Goal: Feedback & Contribution: Submit feedback/report problem

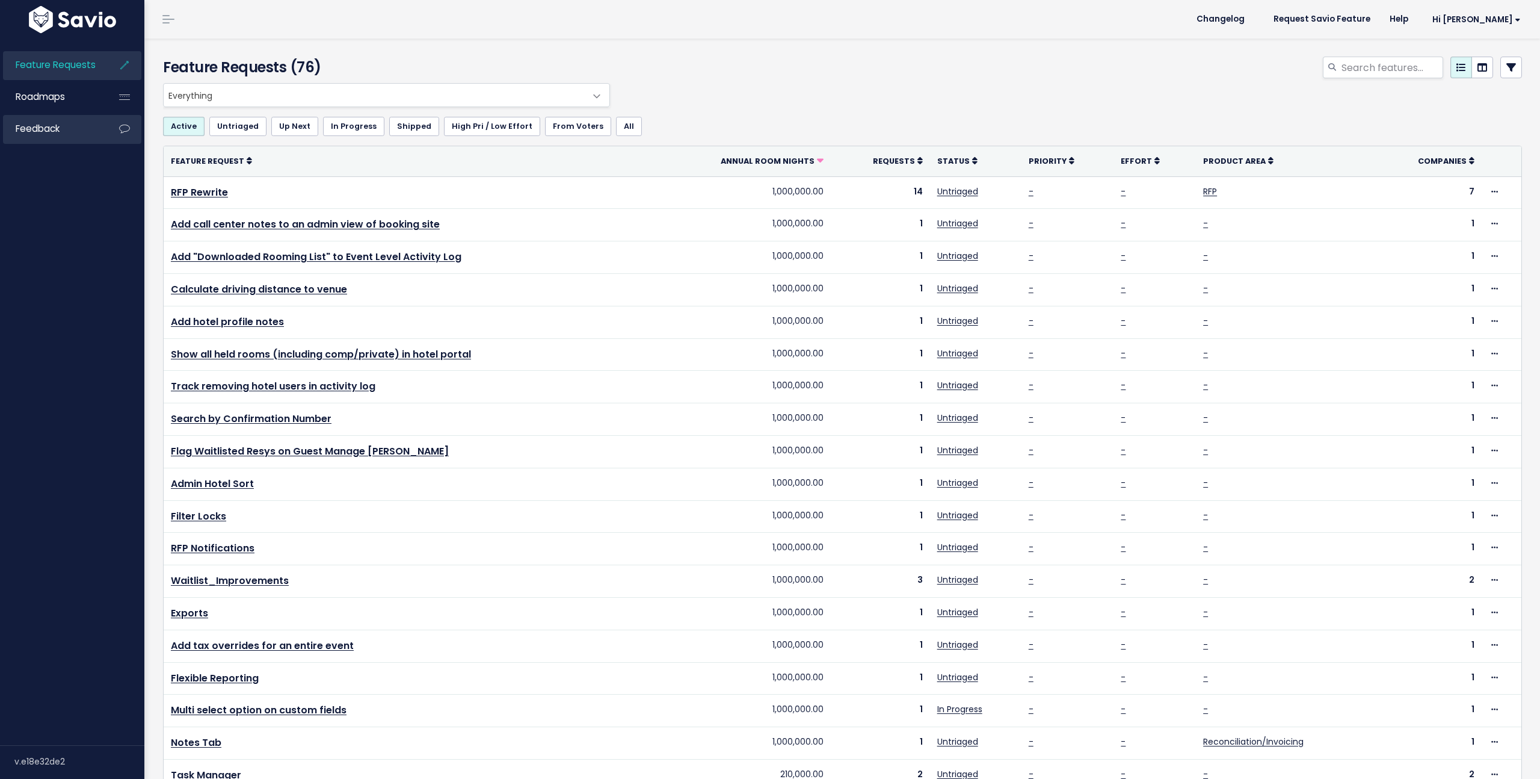
click at [42, 125] on span "Feedback" at bounding box center [38, 128] width 44 height 13
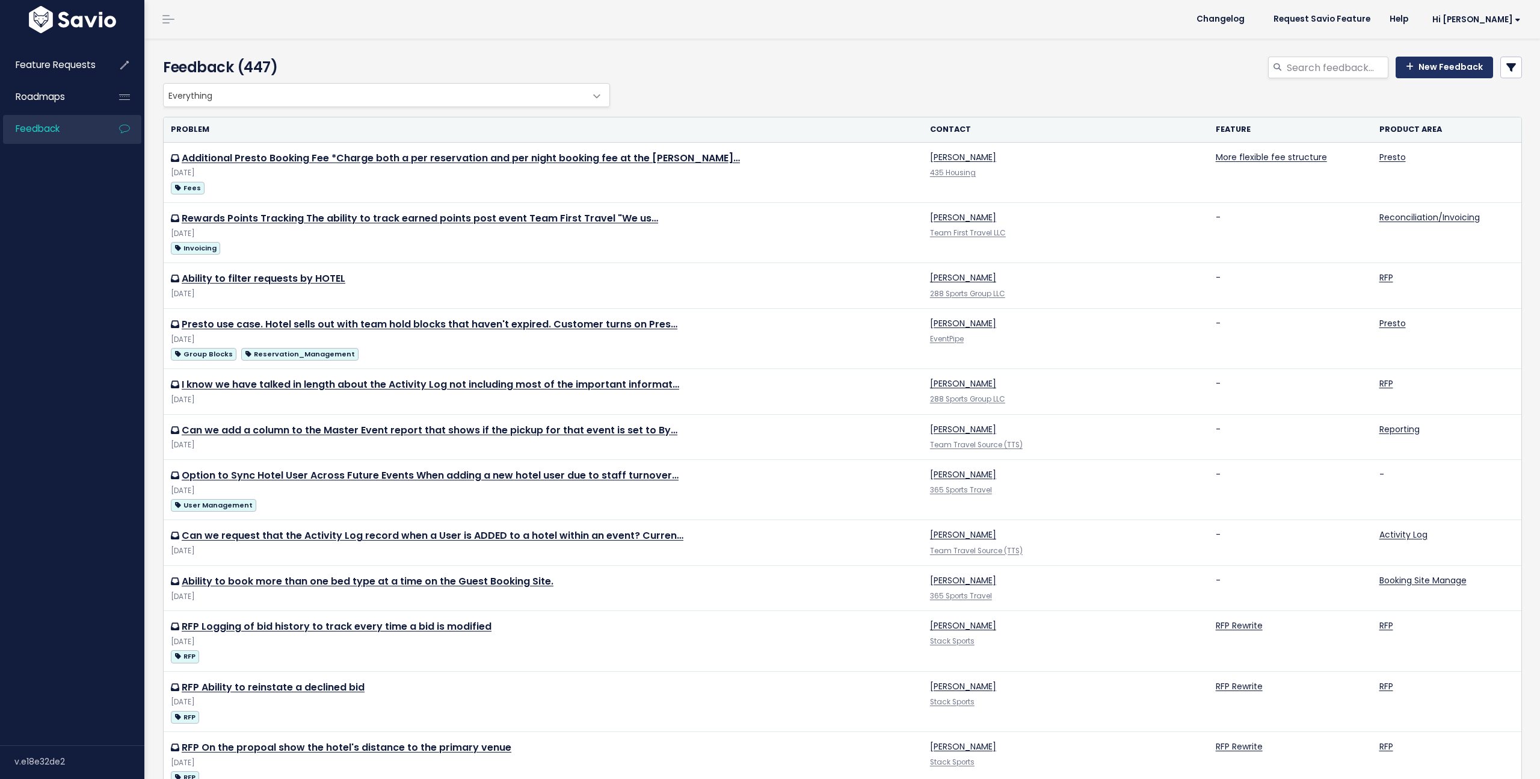
click at [1455, 70] on link "New Feedback" at bounding box center [1444, 68] width 97 height 22
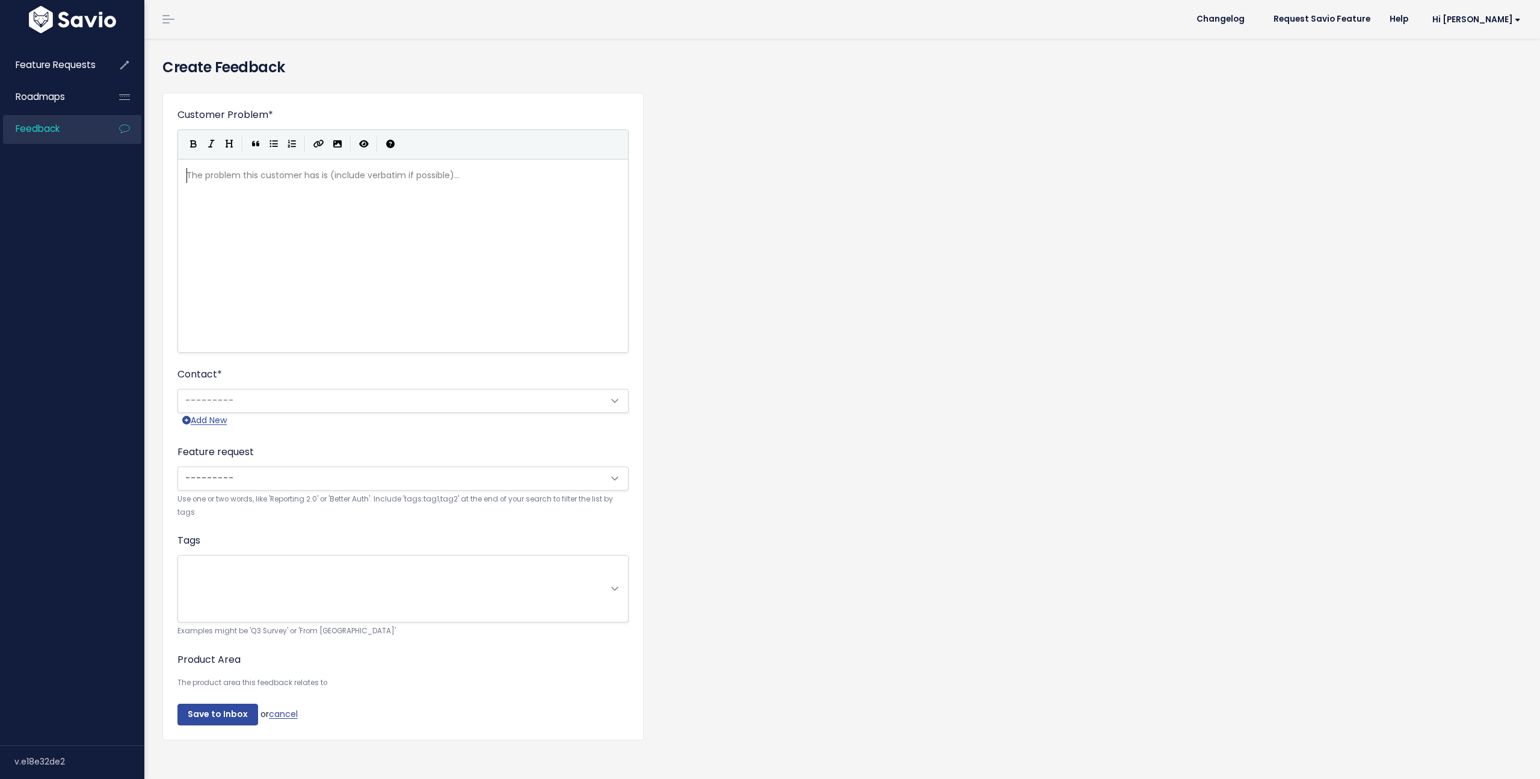
scroll to position [1, 0]
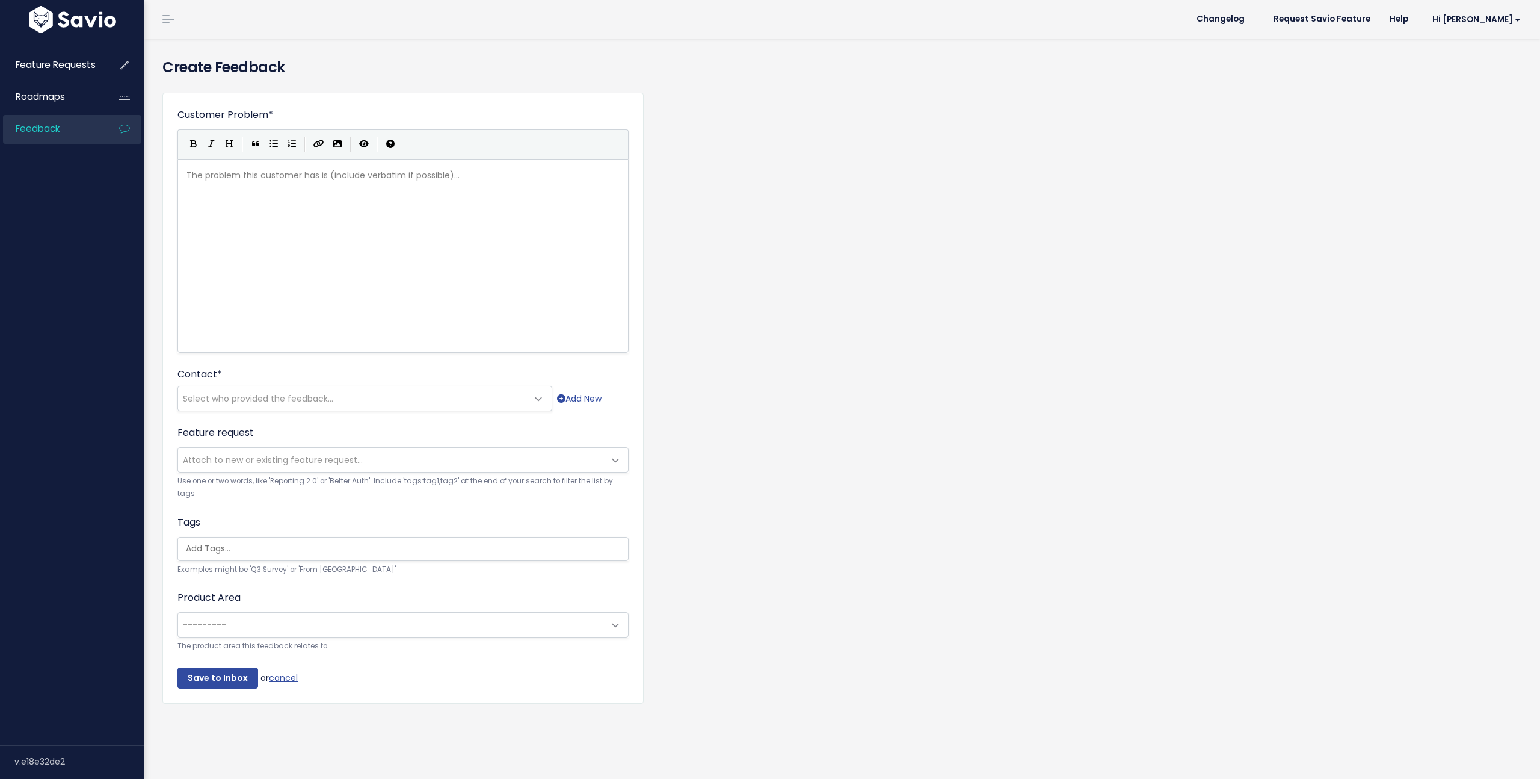
click at [251, 212] on div "The problem this customer has is (include verbatim if possible)... xxxxxxxxxx ​" at bounding box center [418, 270] width 468 height 211
type textarea "HoCo users should be able to flag"
type textarea "hotels that delay"
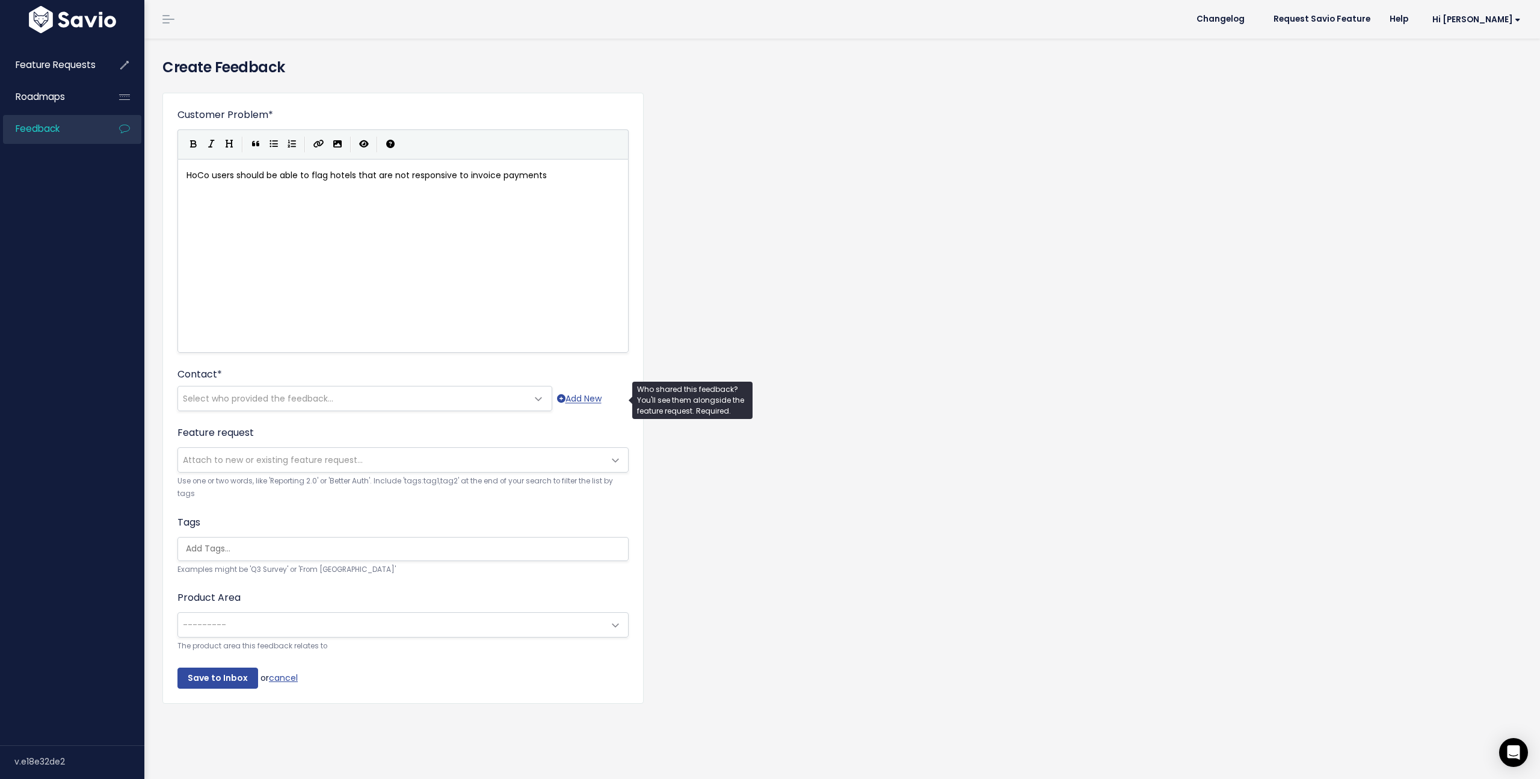
type textarea "are not responsive to invoice payments"
click at [312, 400] on span "Select who provided the feedback..." at bounding box center [258, 398] width 150 height 12
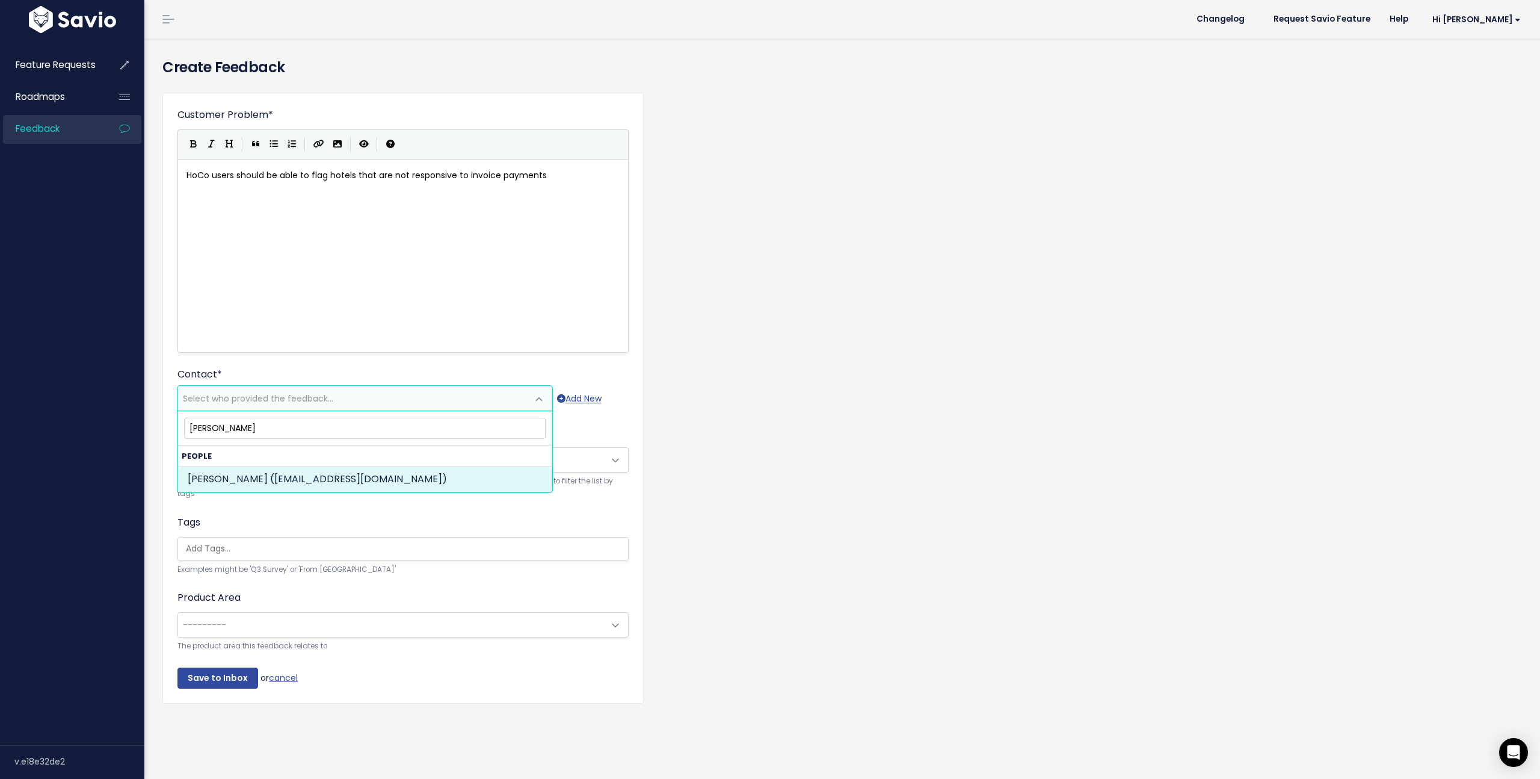
type input "Marie Madden"
select select "73770106"
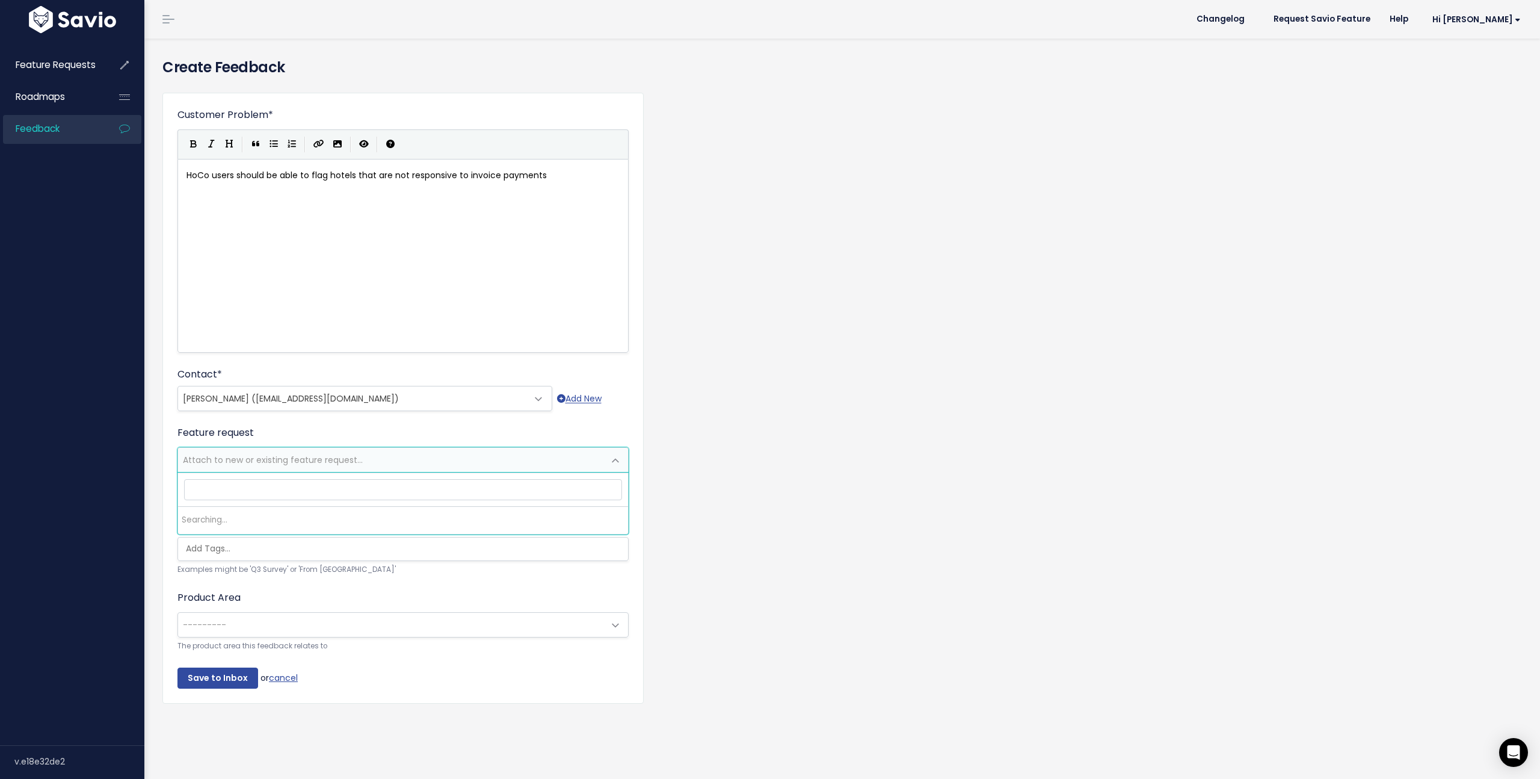
click at [220, 461] on span "Attach to new or existing feature request..." at bounding box center [273, 460] width 180 height 12
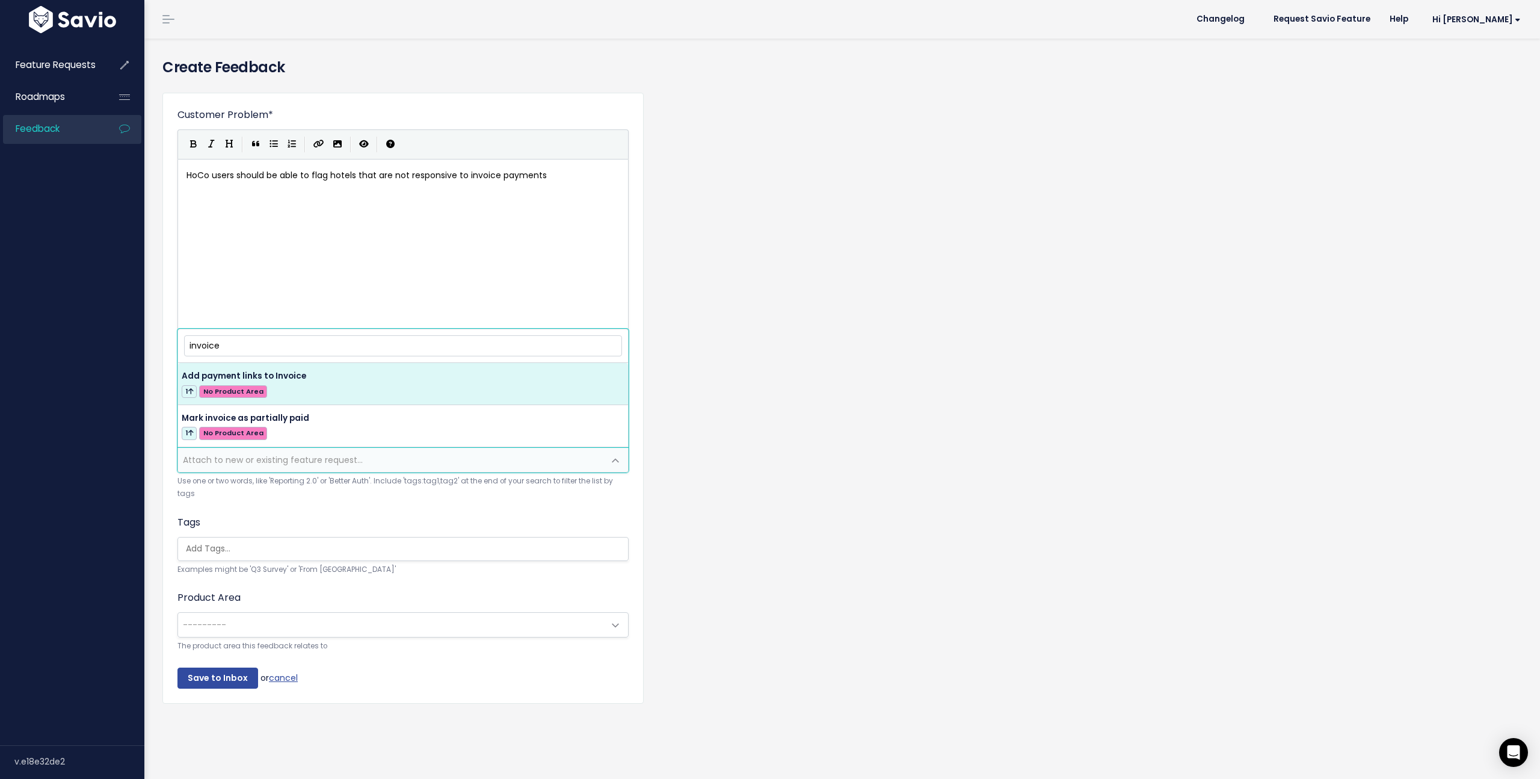
drag, startPoint x: 224, startPoint y: 348, endPoint x: 181, endPoint y: 342, distance: 43.1
click at [181, 342] on span "invoice Add payment links to Invoice 1 No Product Area Mark invoice as partiall…" at bounding box center [402, 387] width 451 height 119
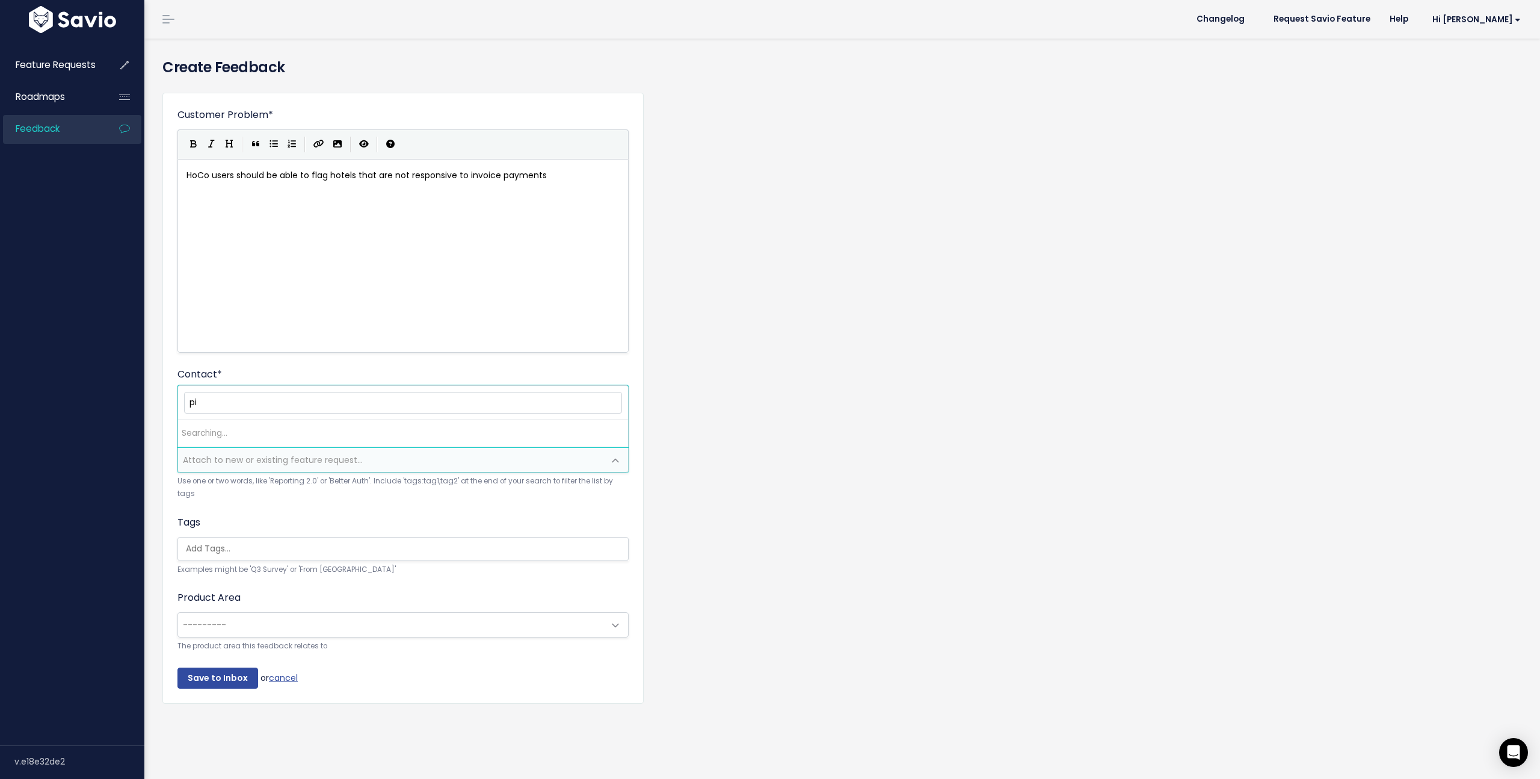
type input "p"
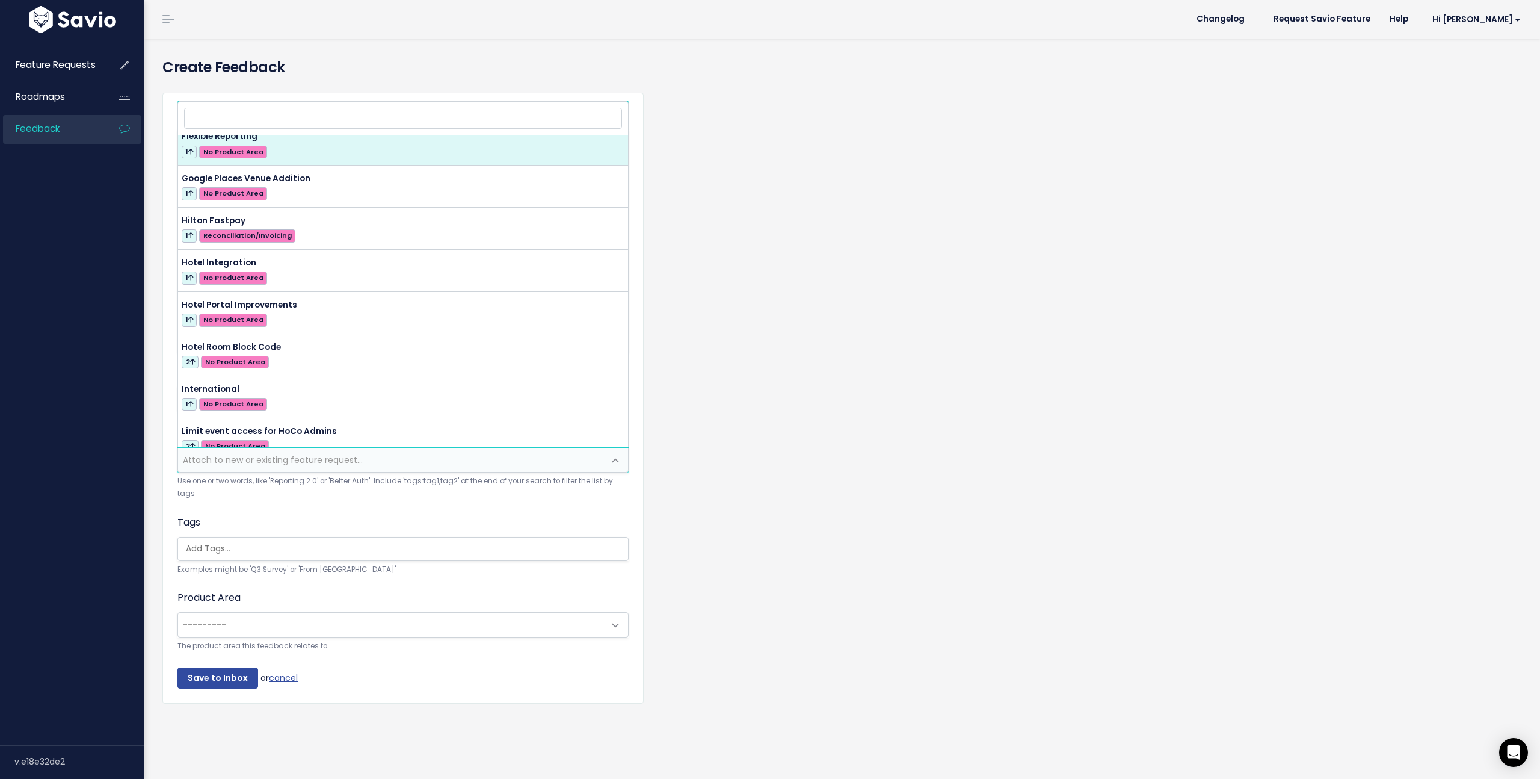
scroll to position [1656, 0]
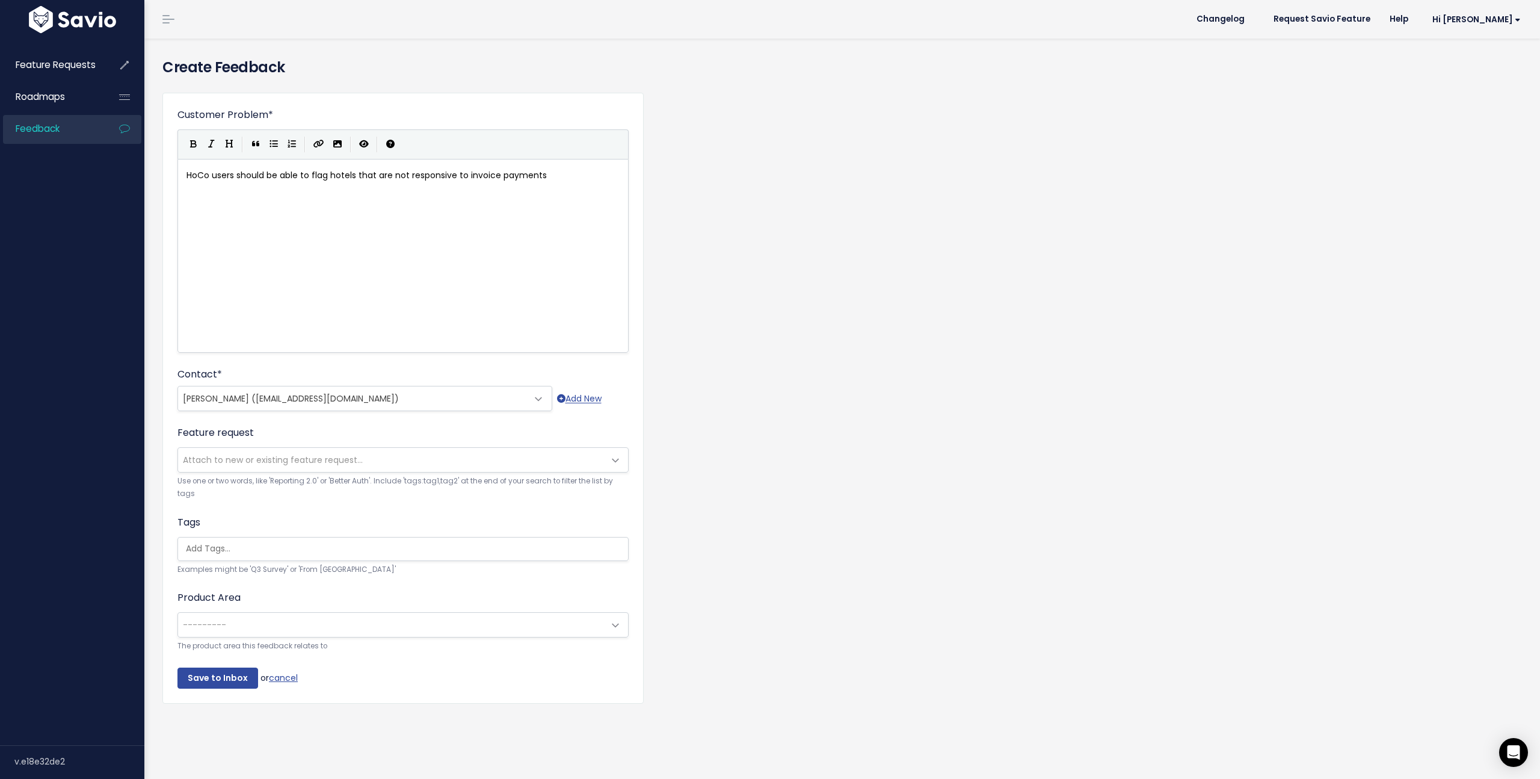
click at [63, 427] on div "Feature Requests Roadmaps Feedback" at bounding box center [72, 390] width 144 height 709
click at [199, 551] on input "search" at bounding box center [406, 548] width 450 height 13
type input "I"
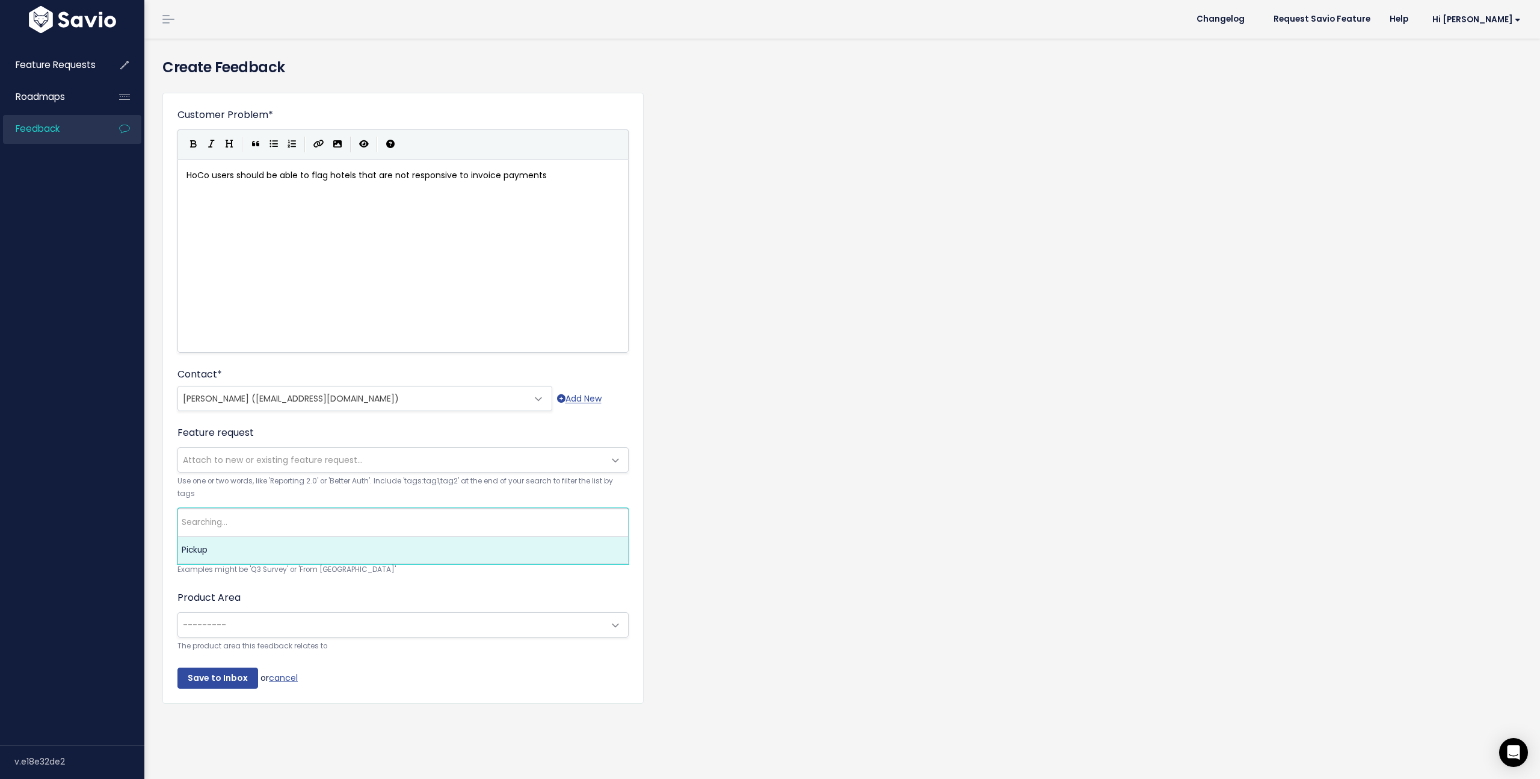
type input "P"
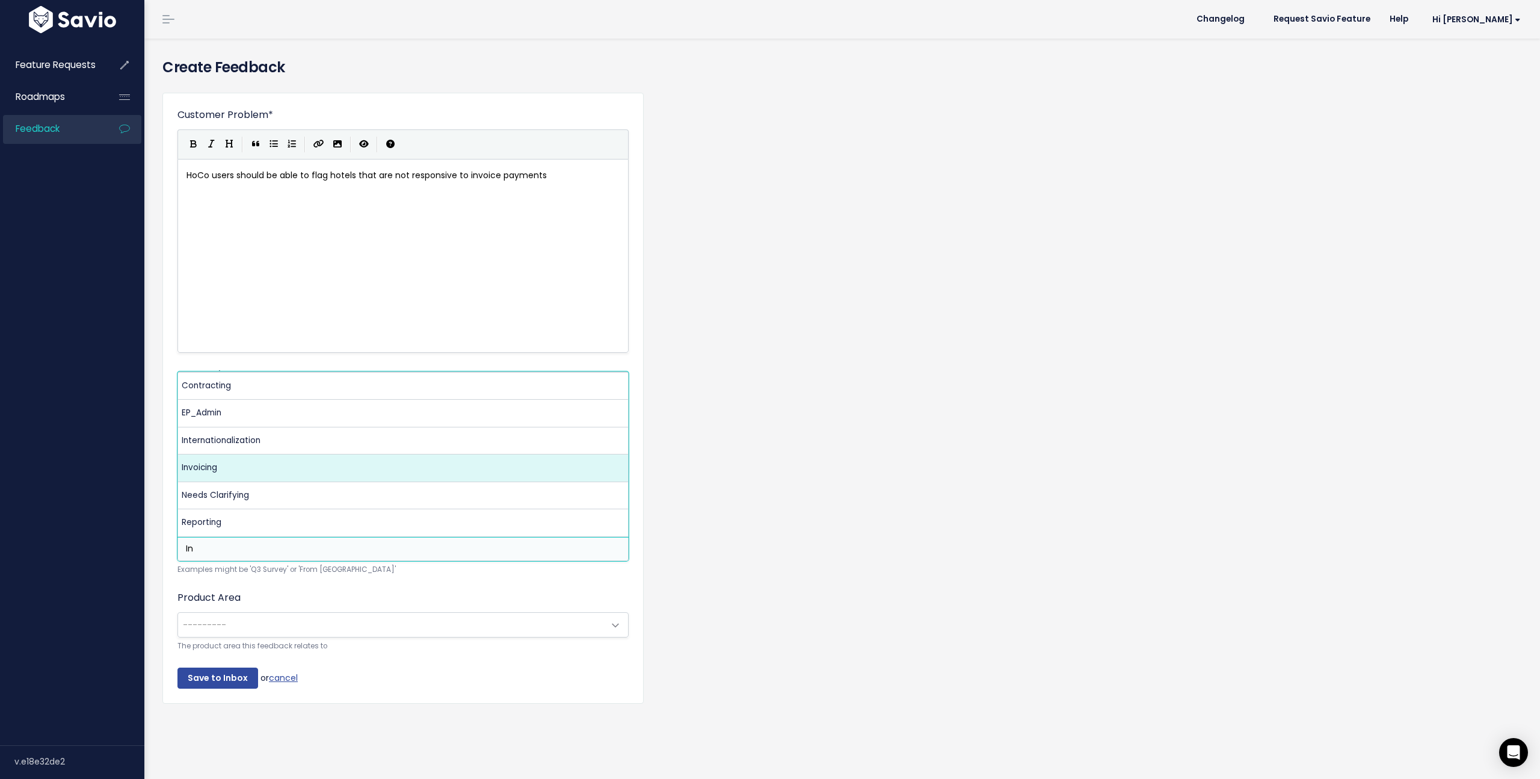
type input "In"
select select "13519"
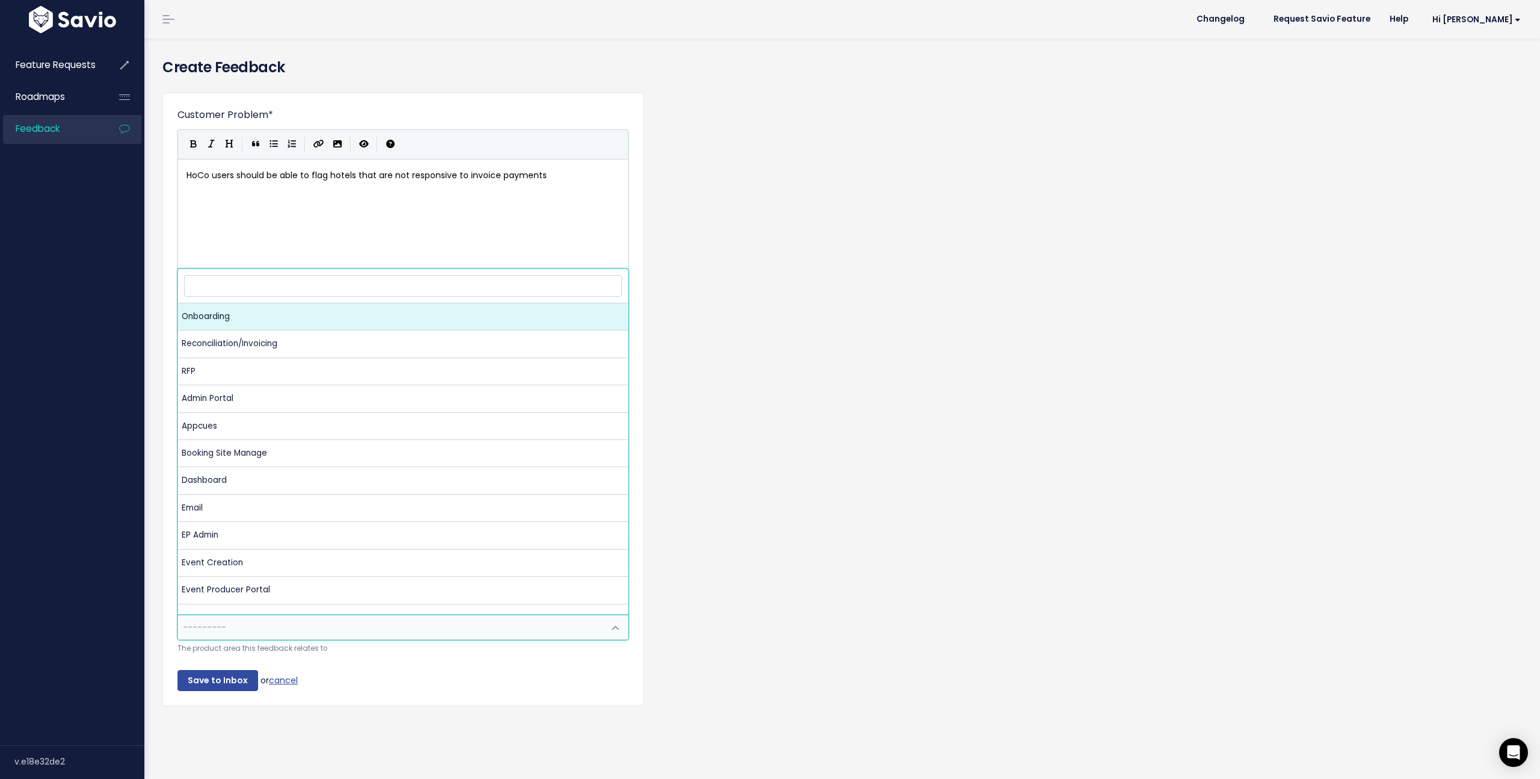
click at [221, 629] on span "---------" at bounding box center [204, 627] width 43 height 12
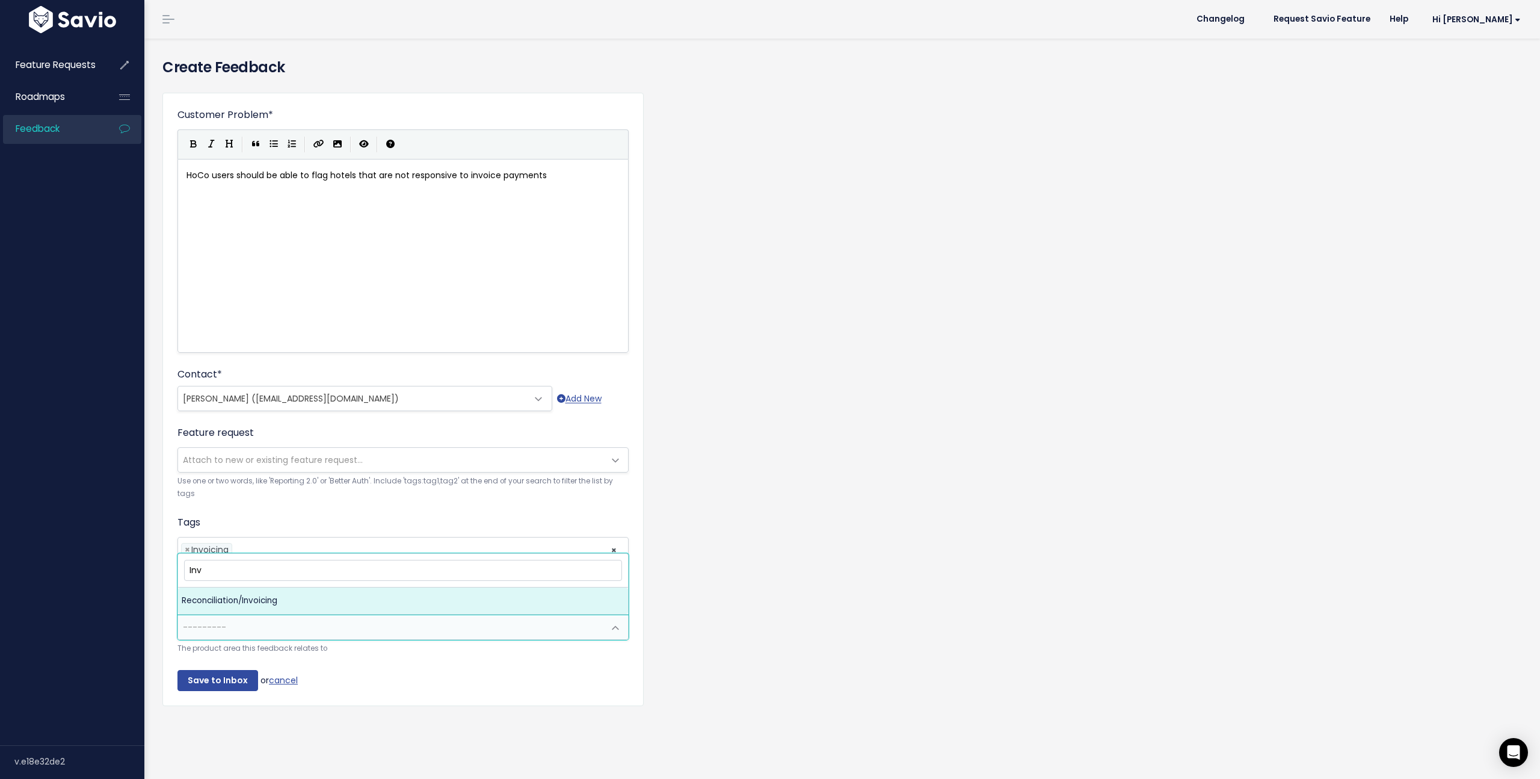
type input "Inv"
select select "MAIN:BILLING"
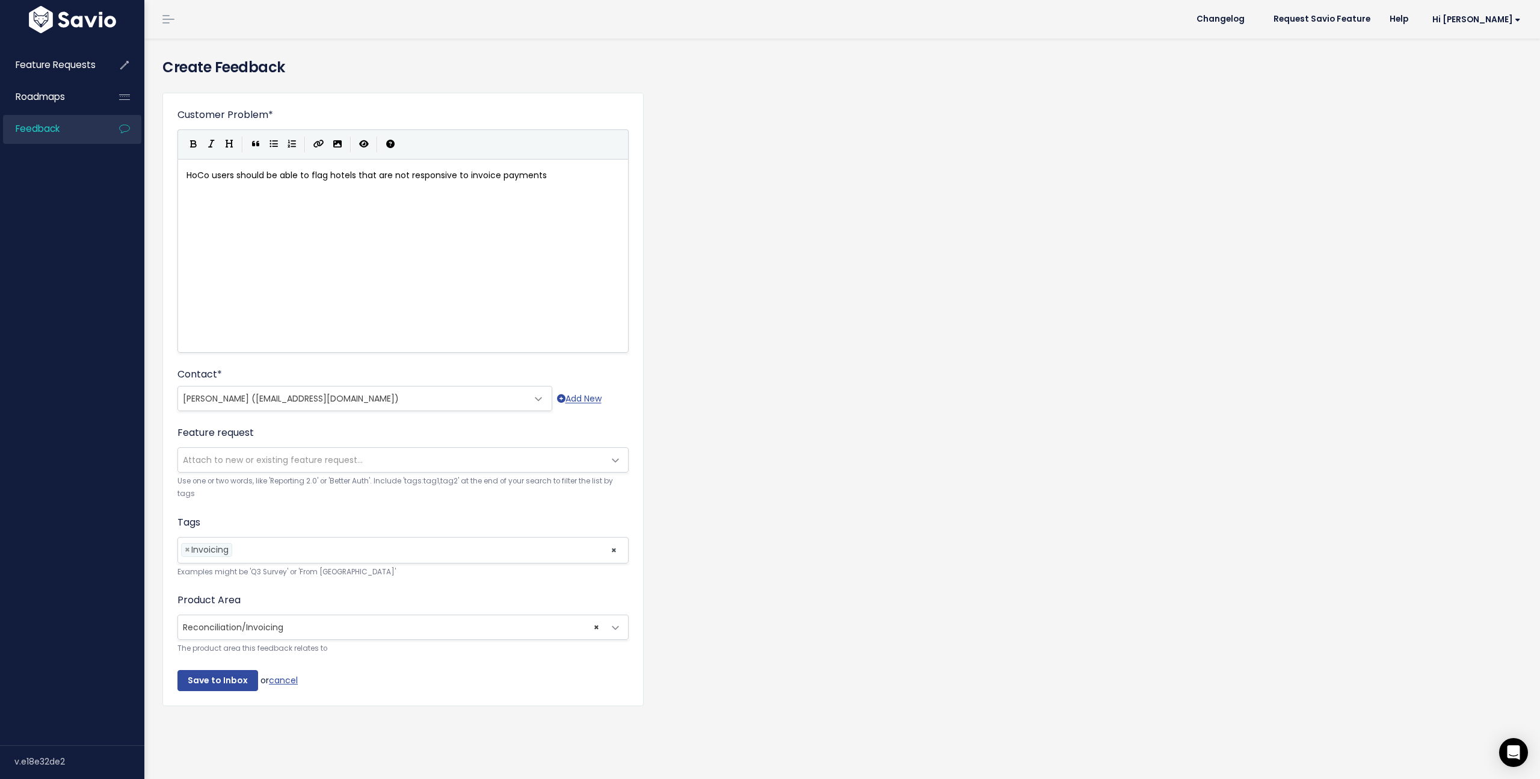
click at [556, 180] on pre "HoCo users should be able to flag hotels that are not responsive to invoice pay…" at bounding box center [403, 175] width 438 height 15
type textarea ". Other housing"
type textarea "This could be crowd sourced so other housing companies are informed on which ho…"
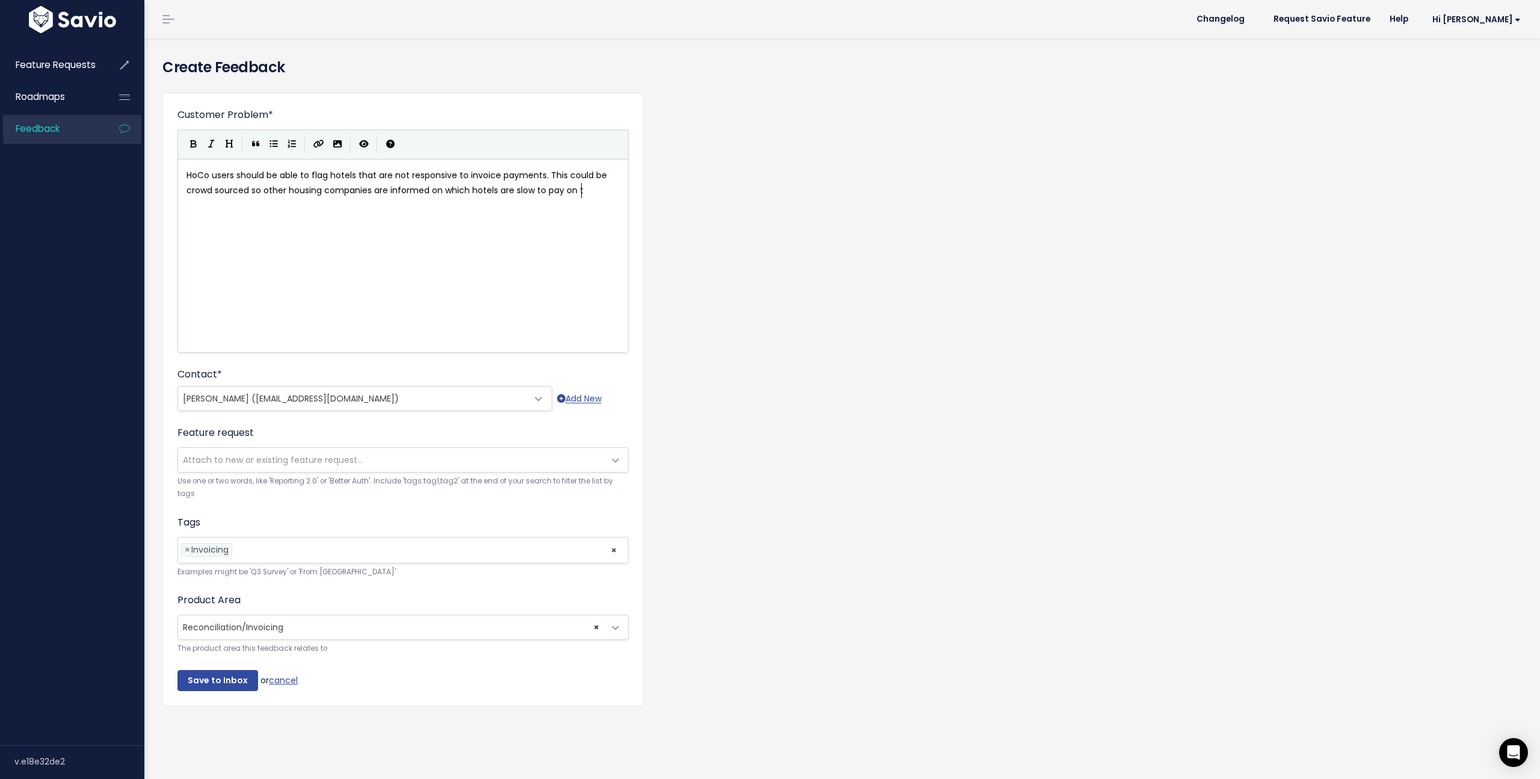
scroll to position [4, 23]
type textarea "on the"
type textarea "iv"
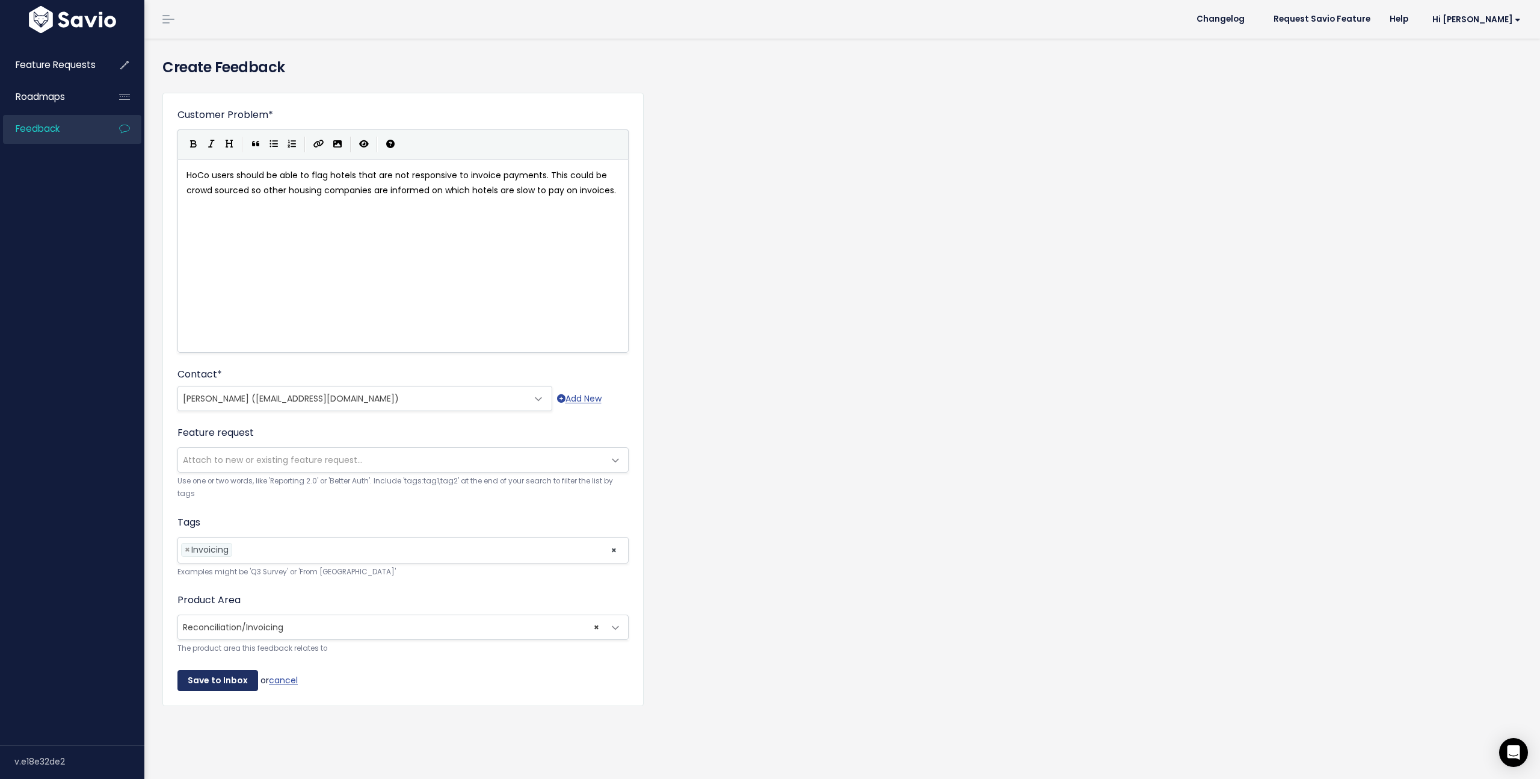
type textarea "nvoices."
click at [222, 678] on input "Save to Inbox" at bounding box center [217, 681] width 81 height 22
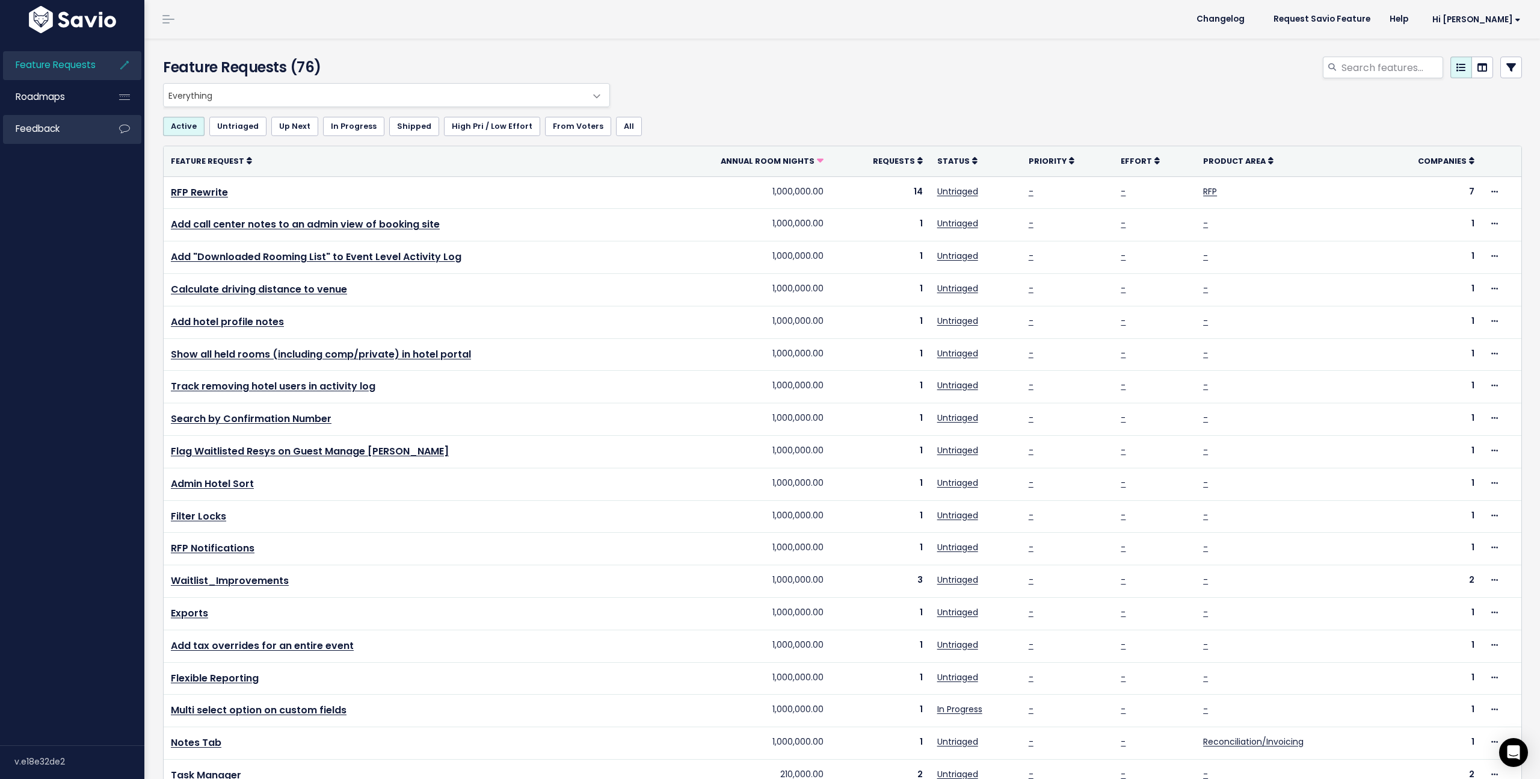
click at [29, 129] on span "Feedback" at bounding box center [38, 128] width 44 height 13
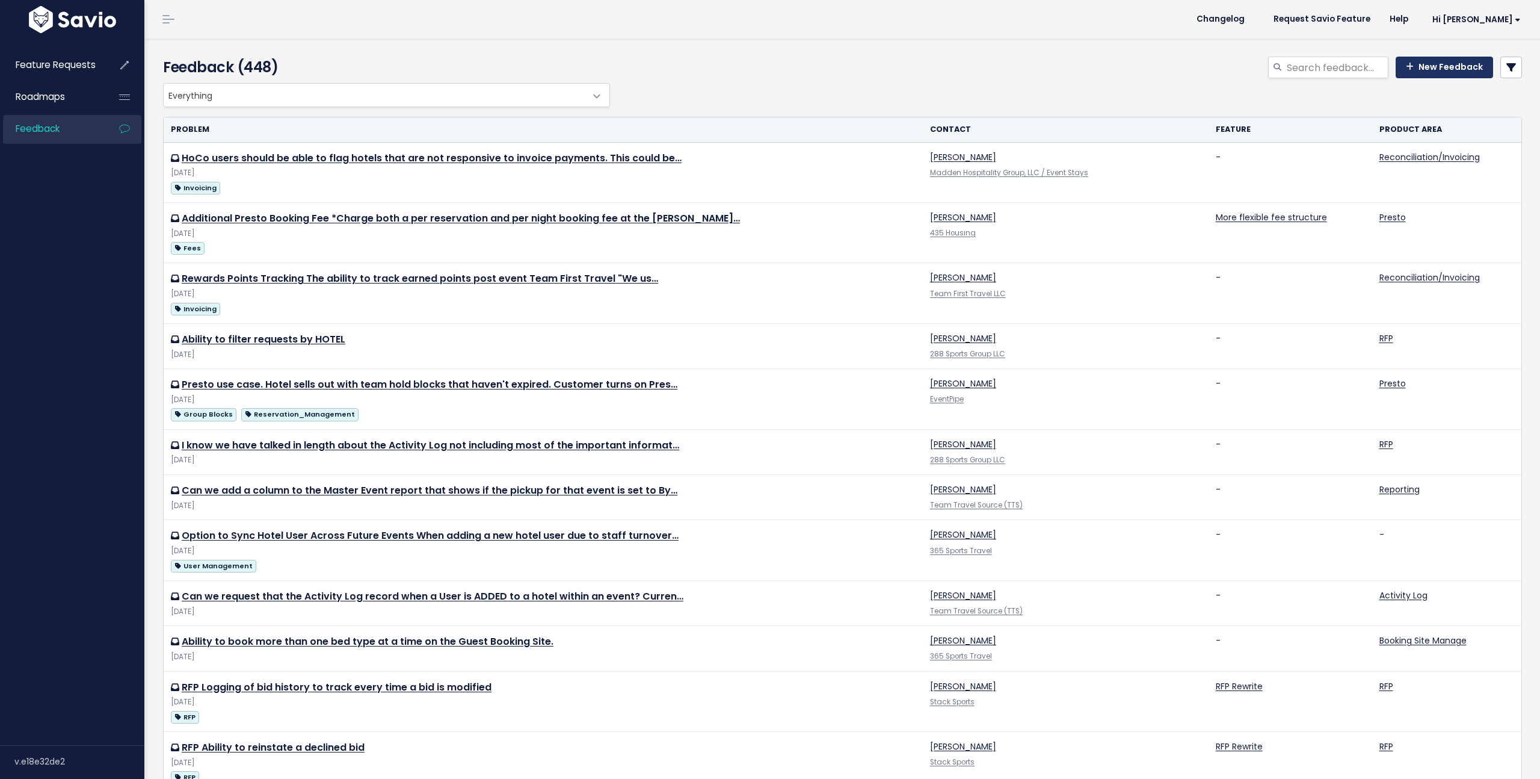
click at [1443, 68] on link "New Feedback" at bounding box center [1444, 68] width 97 height 22
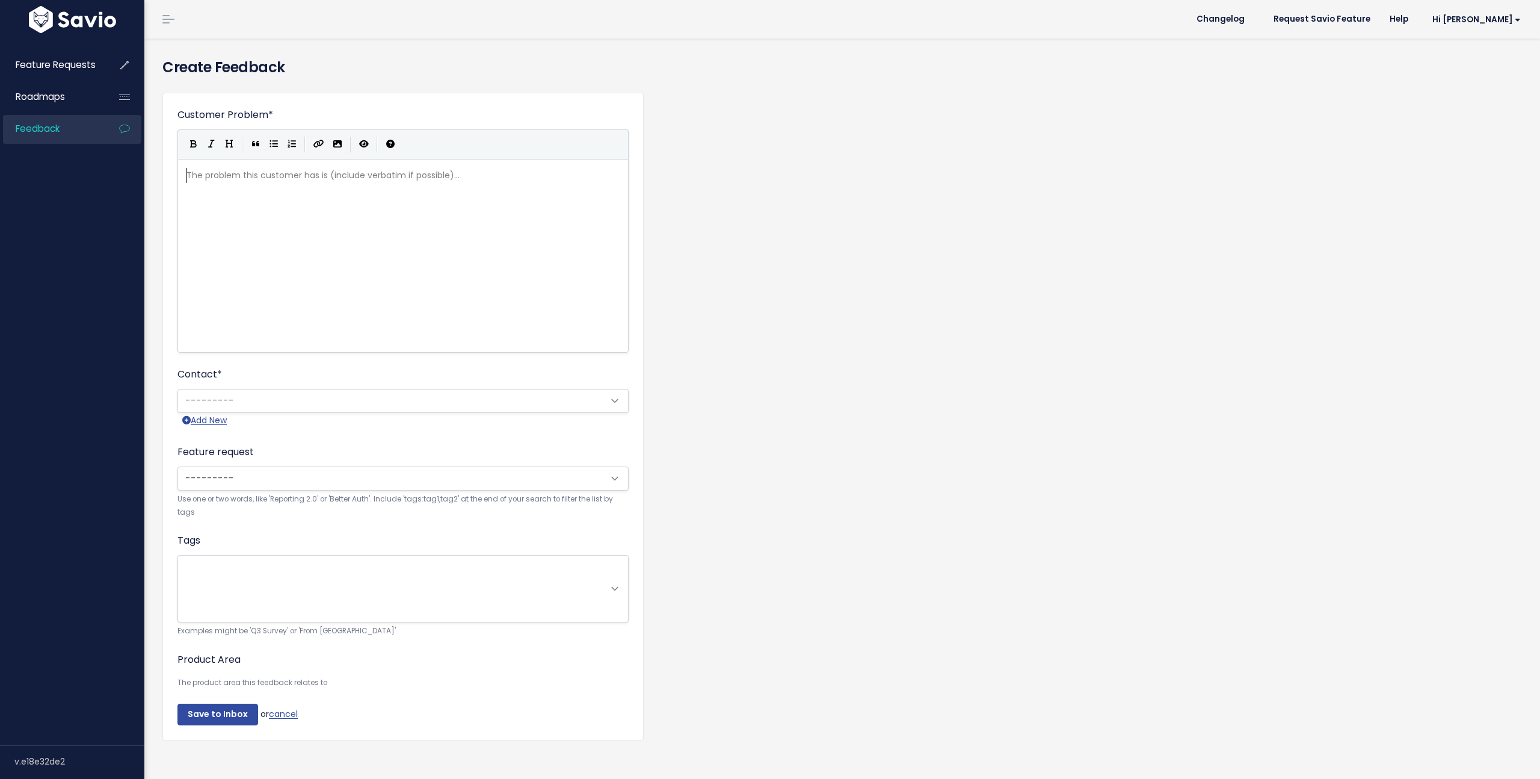
scroll to position [1, 0]
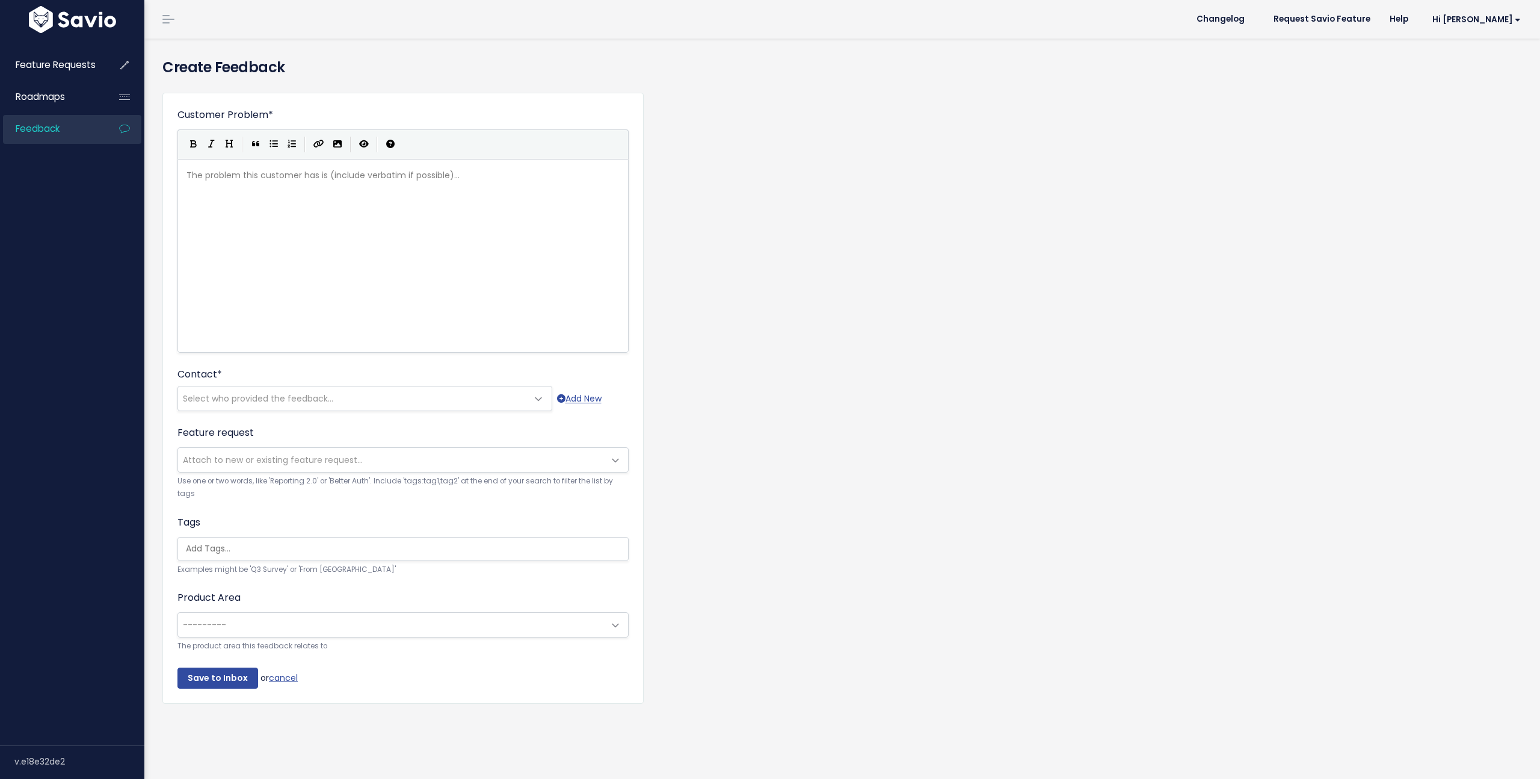
click at [271, 223] on div "The problem this customer has is (include verbatim if possible)... xxxxxxxxxx ​" at bounding box center [418, 270] width 468 height 211
type textarea "Ability to update the"
type textarea "When sending reconciliation/invoices, the ability to update the"
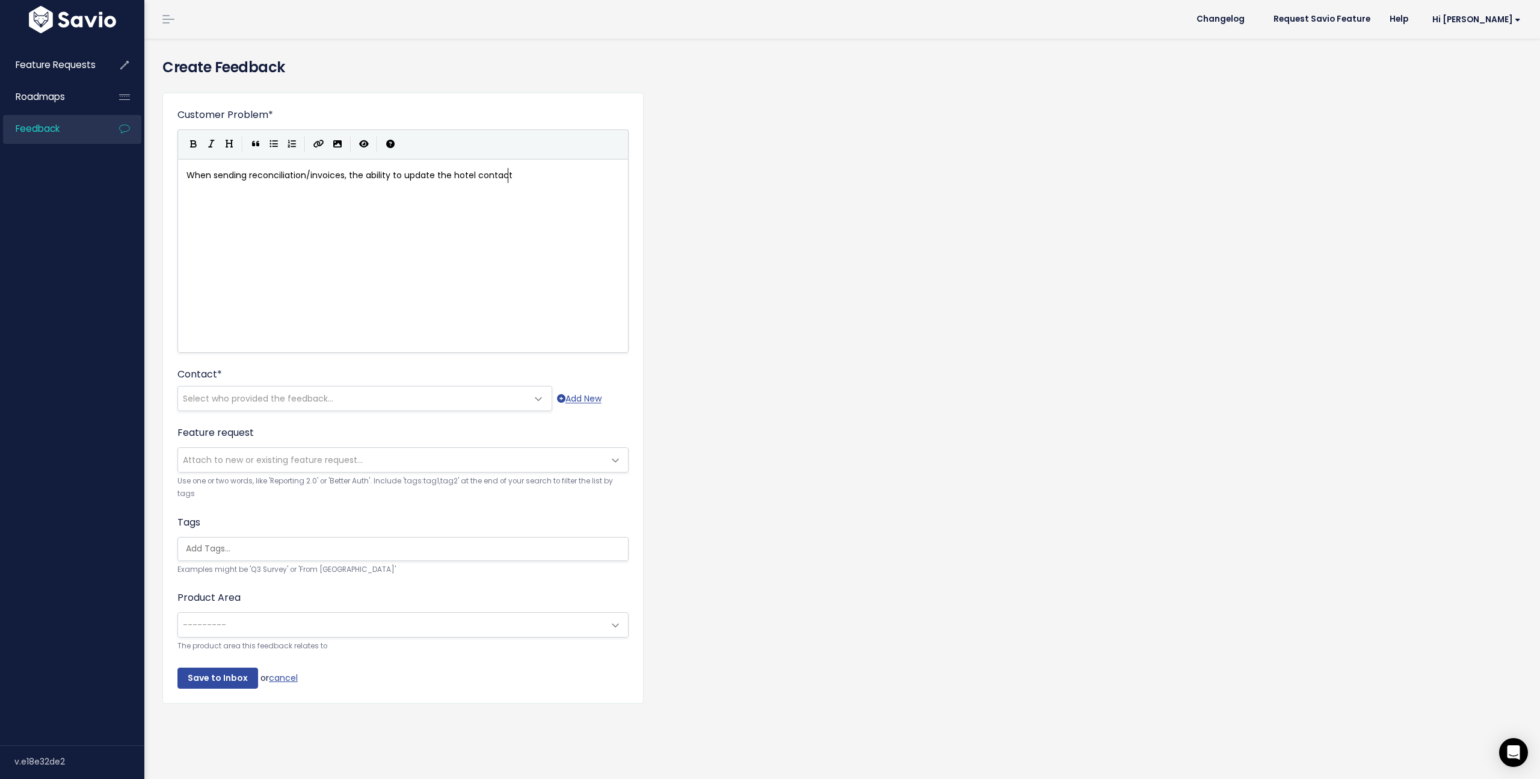
scroll to position [4, 58]
type textarea "hotel contact w"
type textarea "to send to."
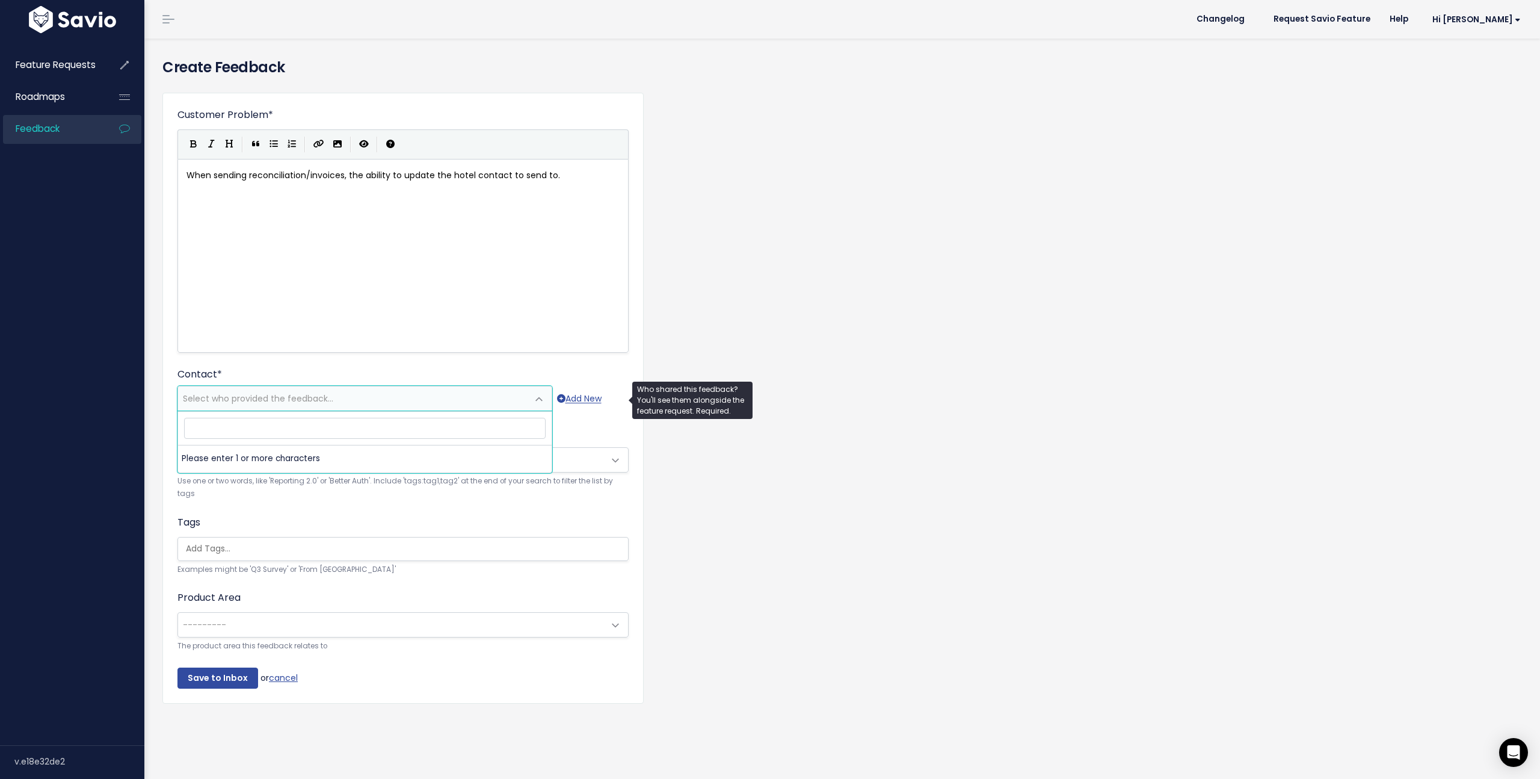
click at [276, 404] on span "Select who provided the feedback..." at bounding box center [353, 398] width 350 height 24
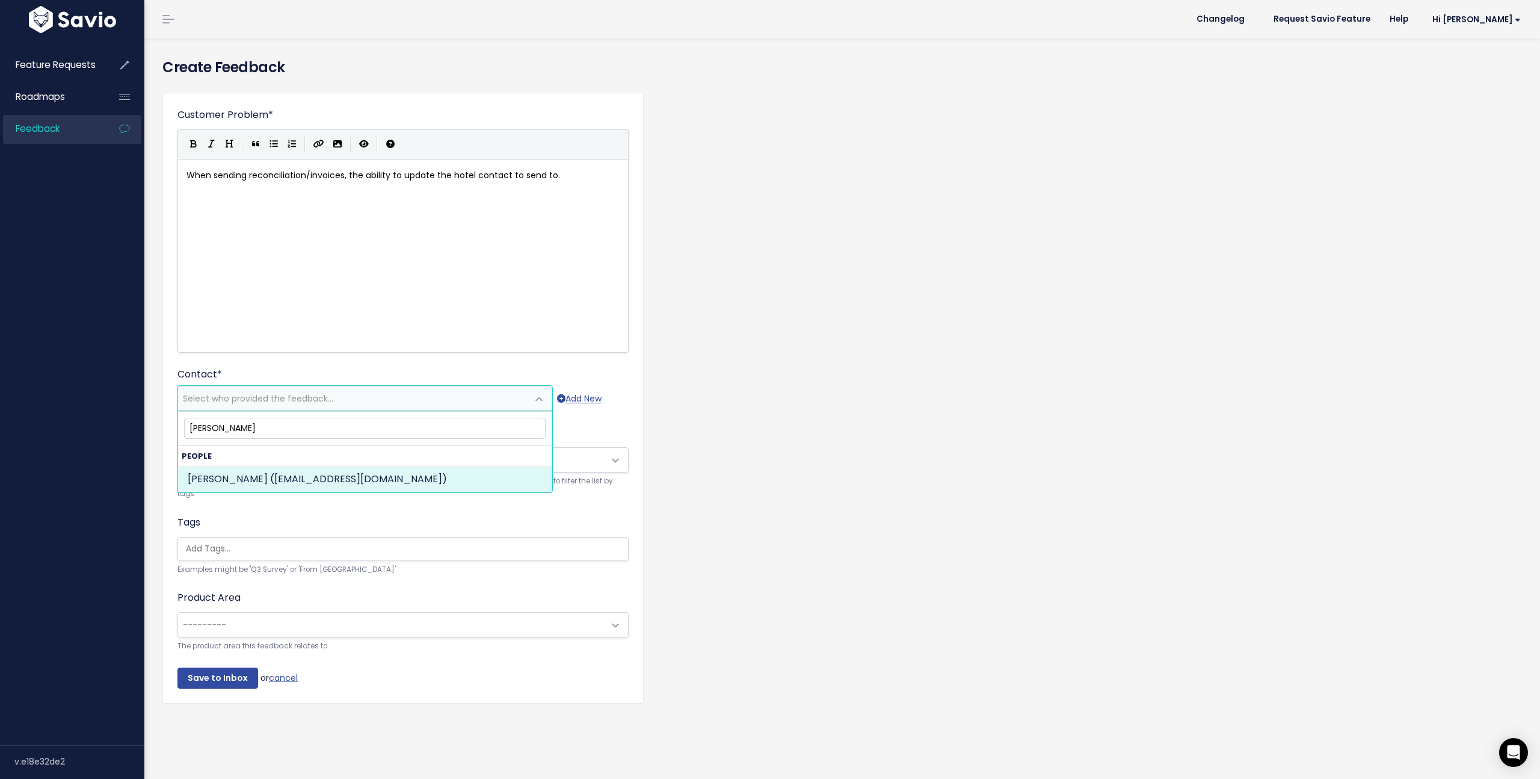
type input "marie madden"
select select "73770106"
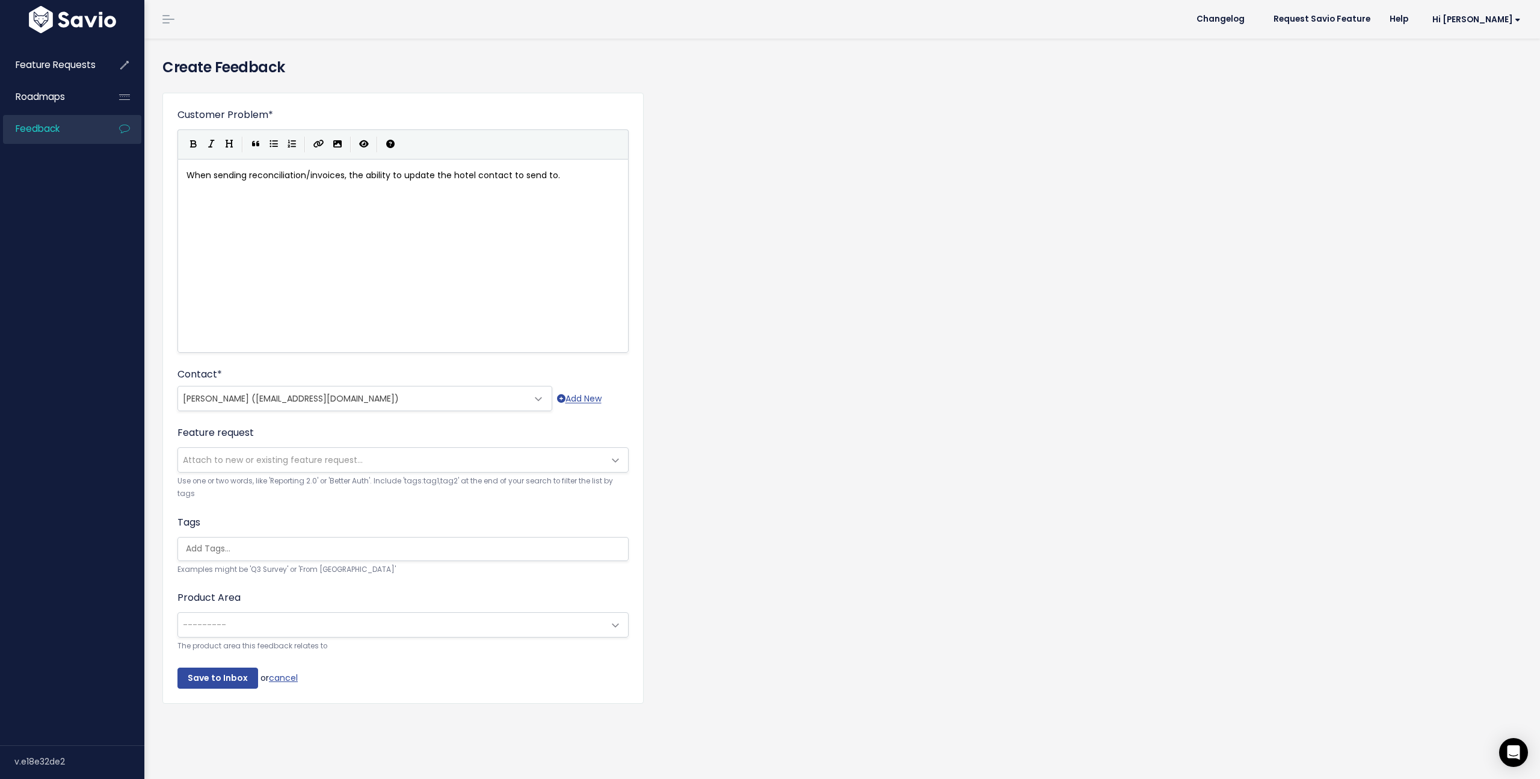
click at [223, 465] on span "Attach to new or existing feature request..." at bounding box center [273, 460] width 180 height 12
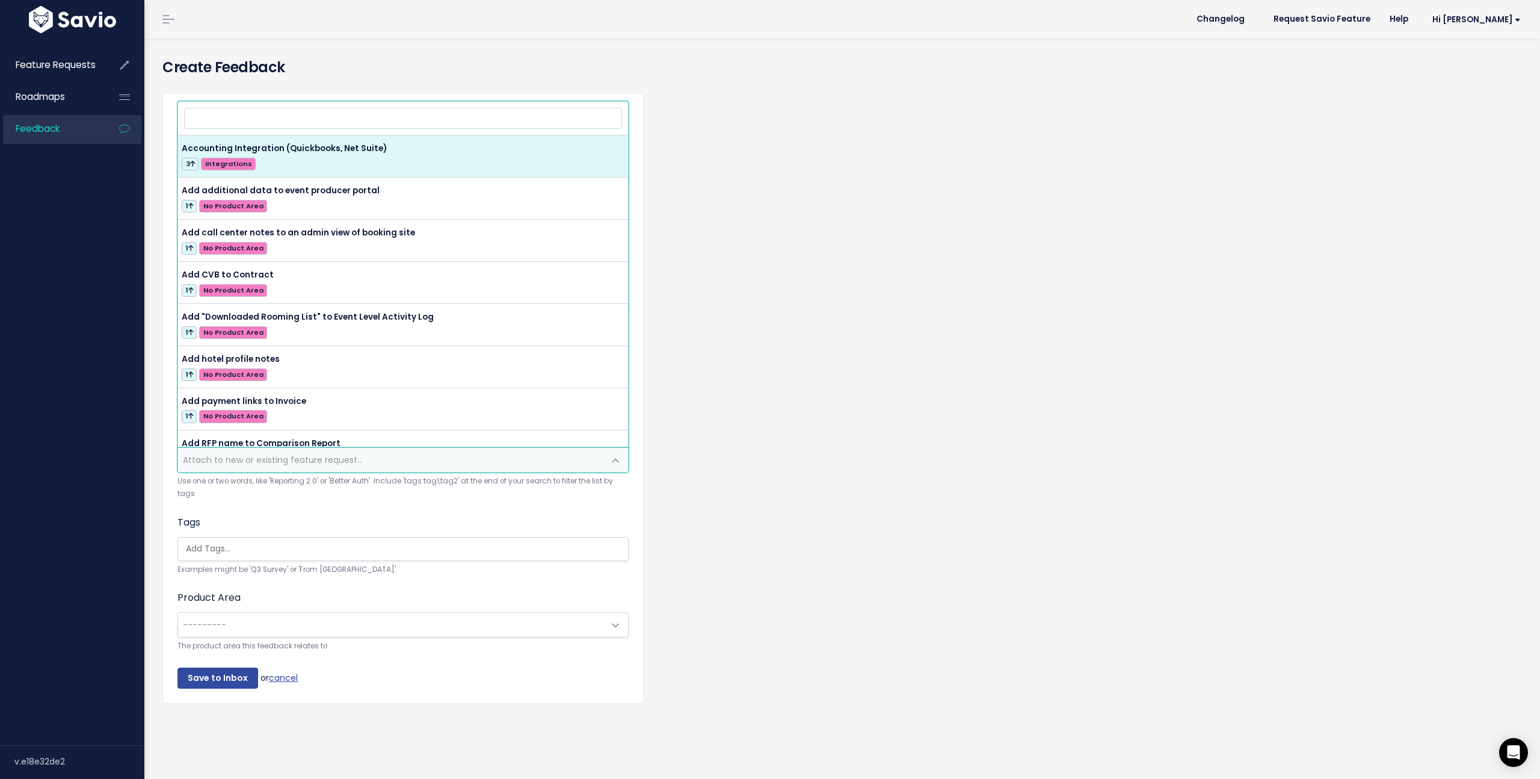
type input "i"
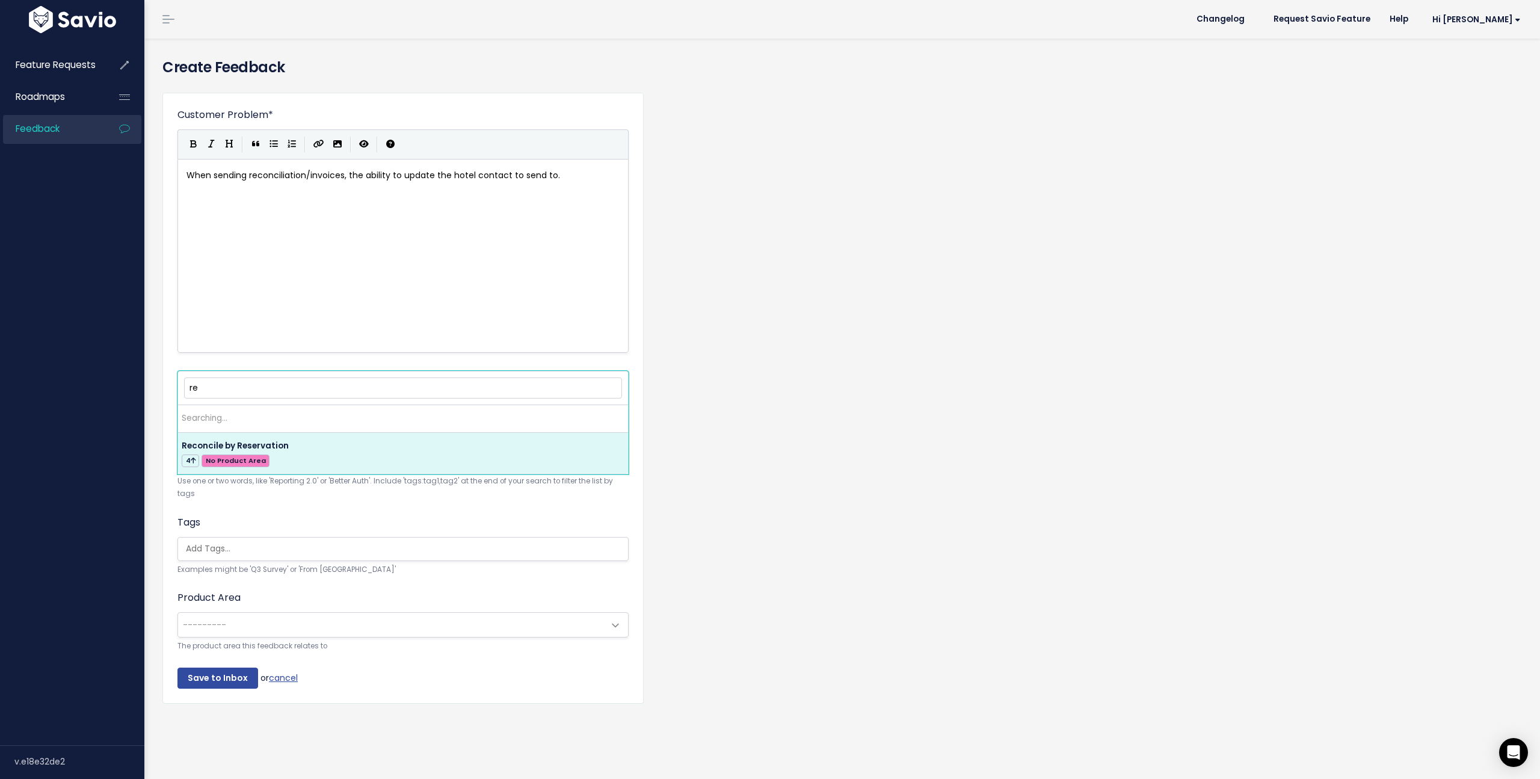
type input "r"
type input "i"
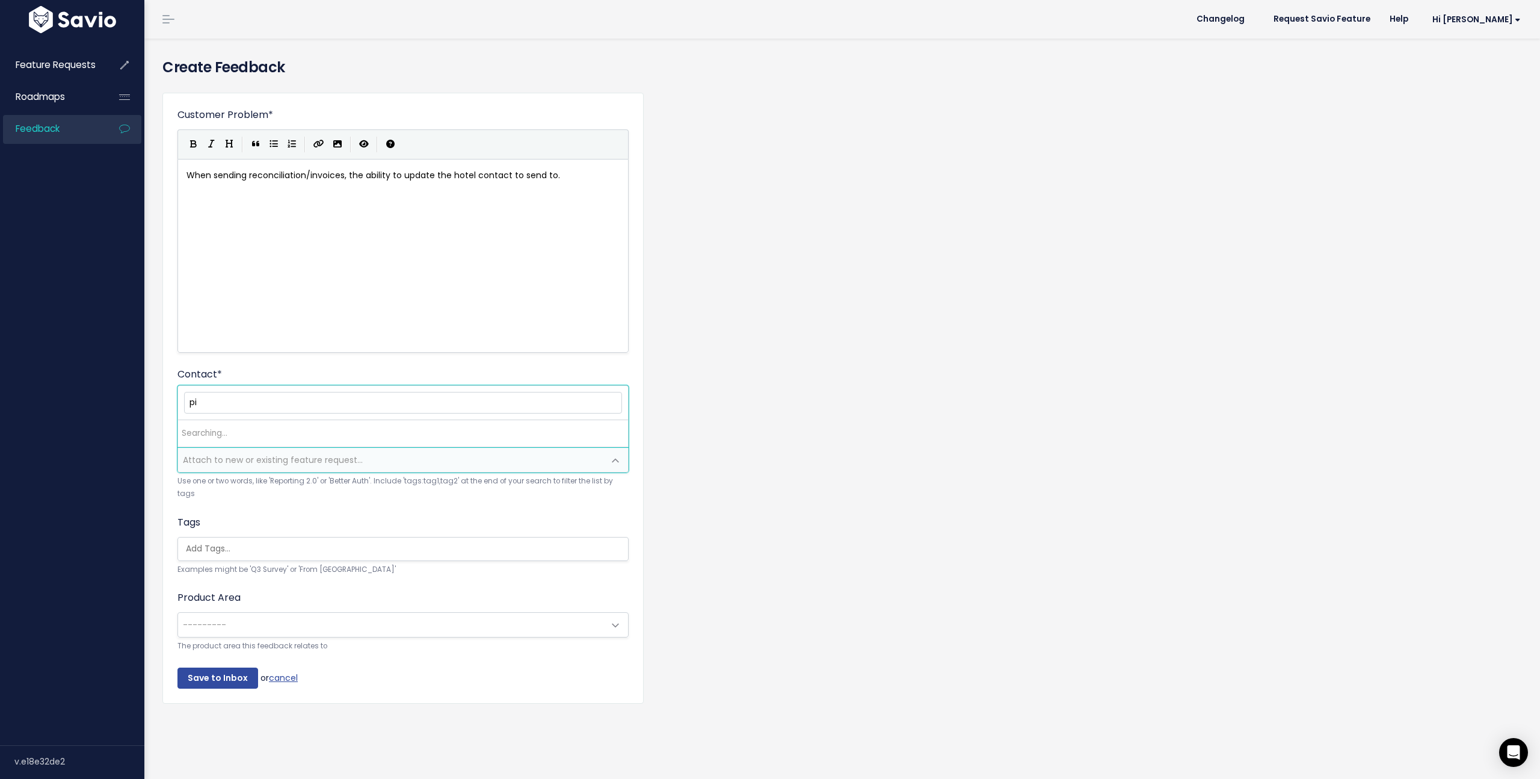
type input "p"
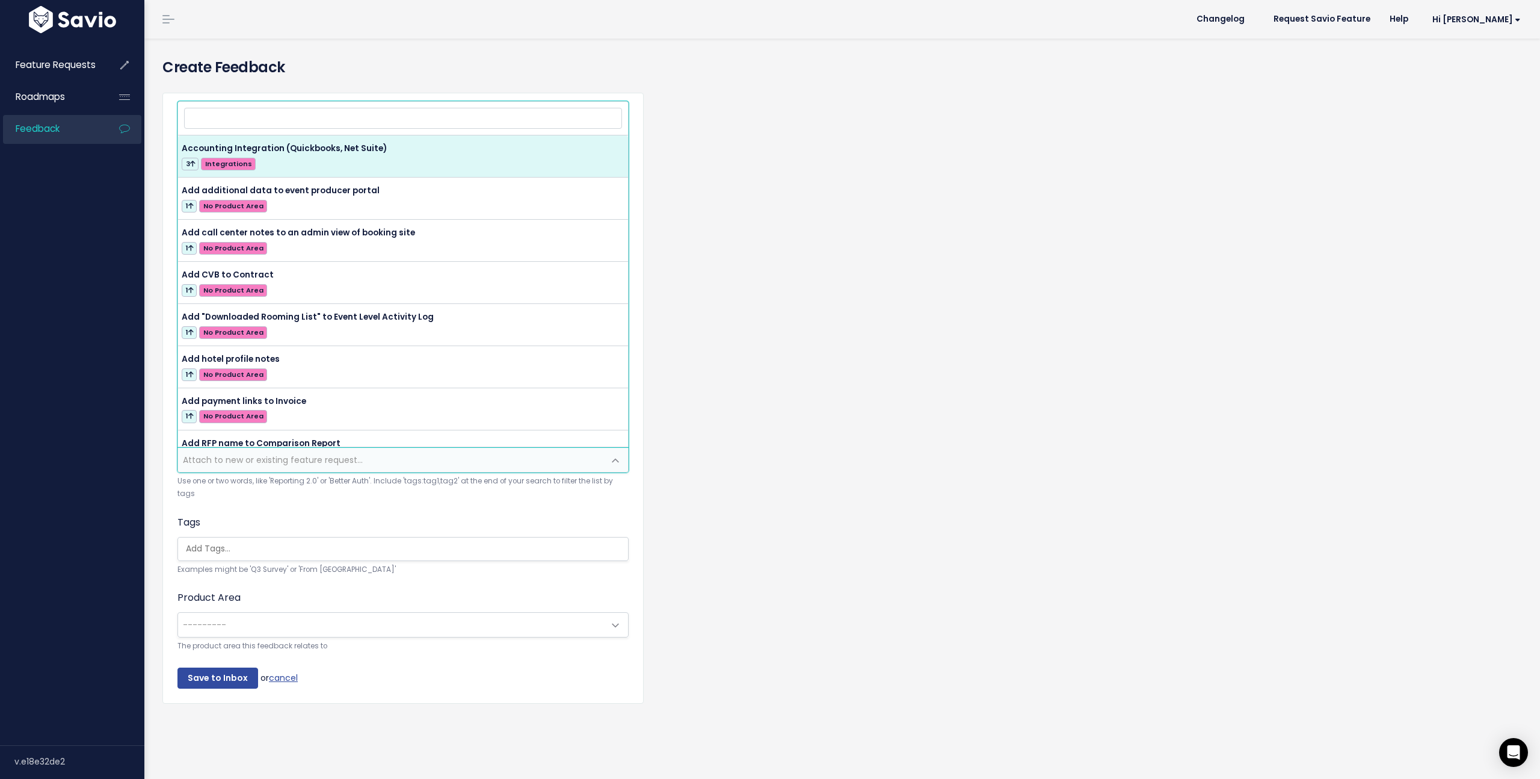
click at [149, 498] on div "Add Customer Feedback Things to know When entering a Feature Request, you can c…" at bounding box center [842, 409] width 1396 height 740
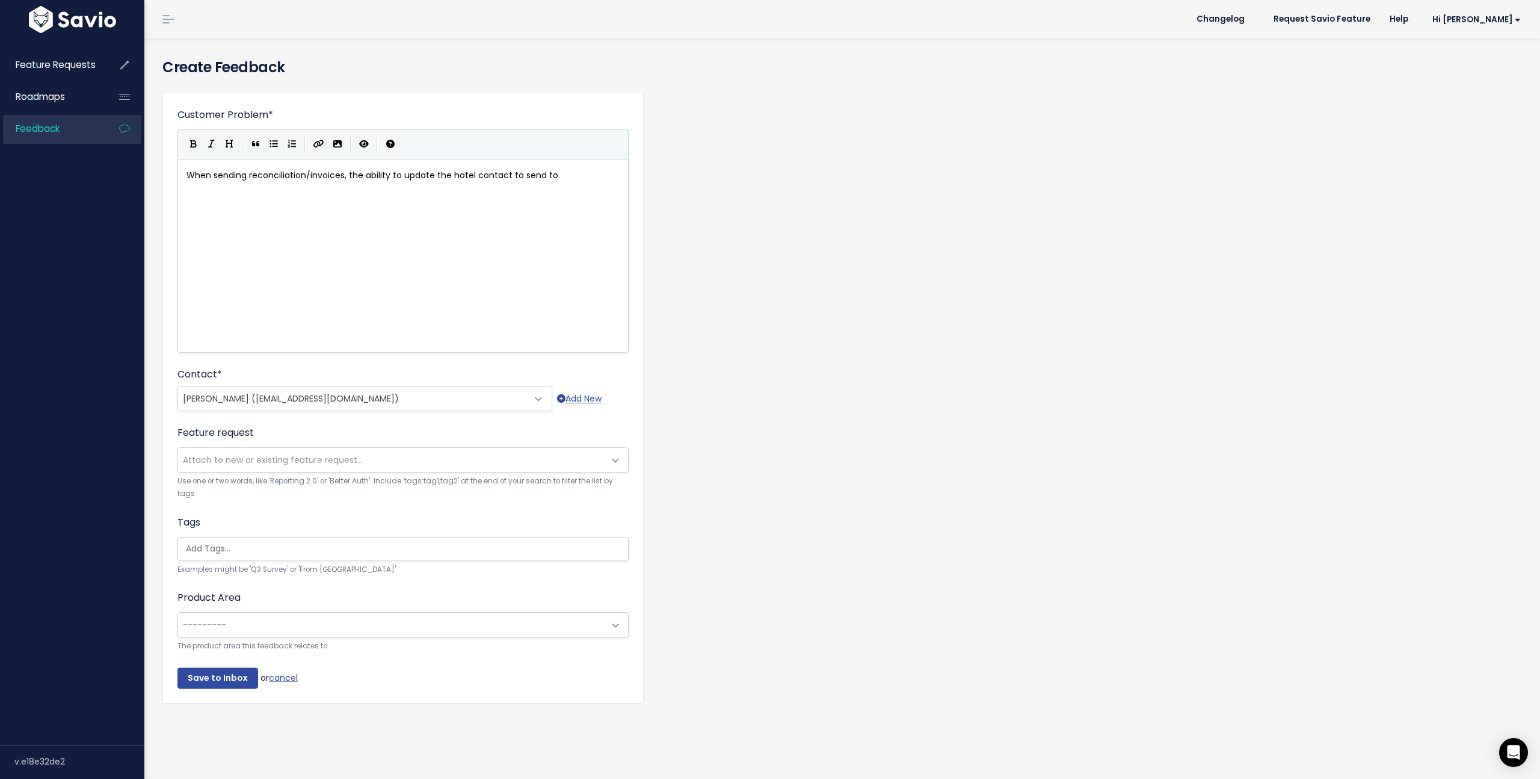
click at [235, 547] on input "search" at bounding box center [406, 548] width 450 height 13
type input "r"
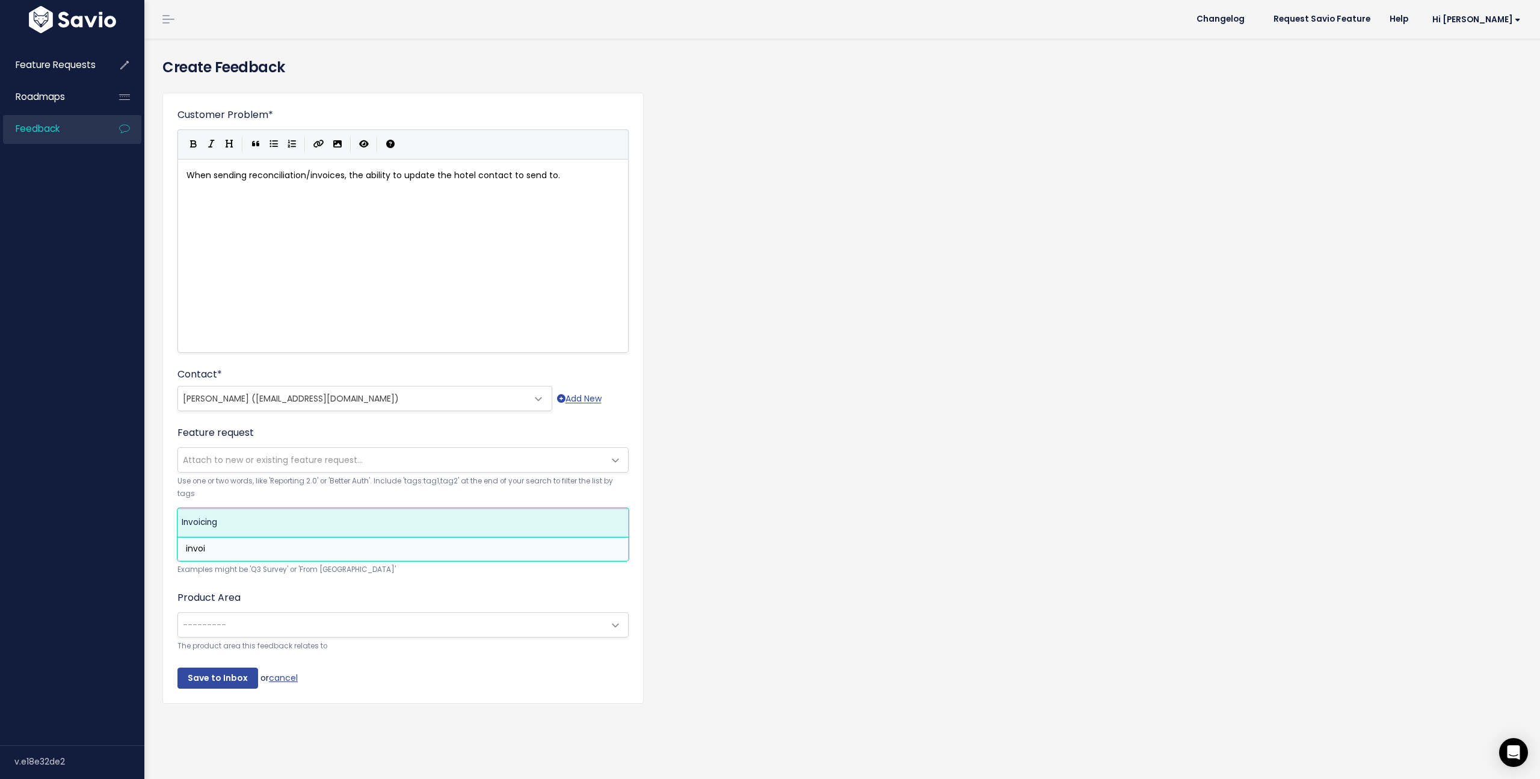
type input "invoi"
select select "13519"
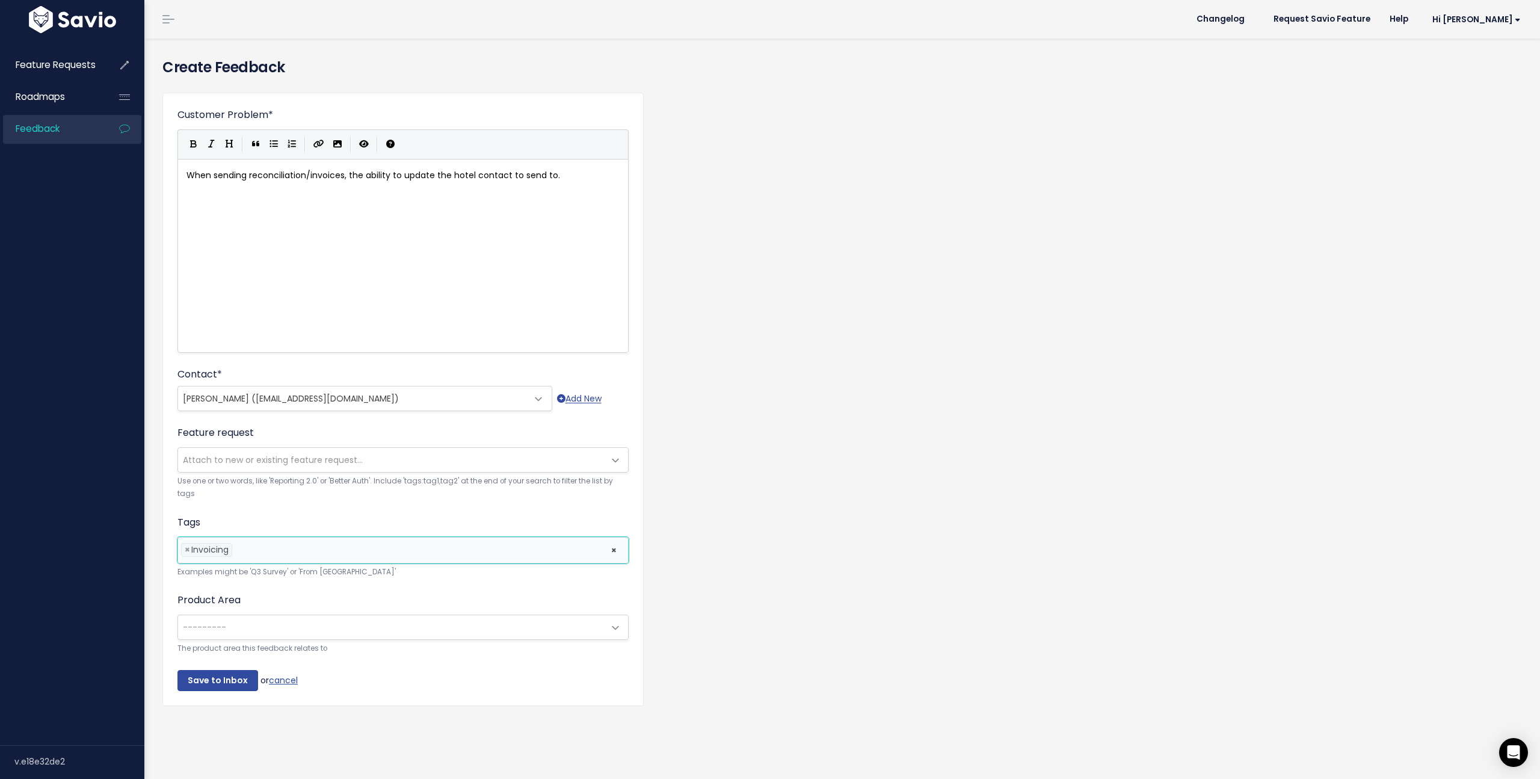
click at [250, 552] on li at bounding box center [418, 549] width 367 height 13
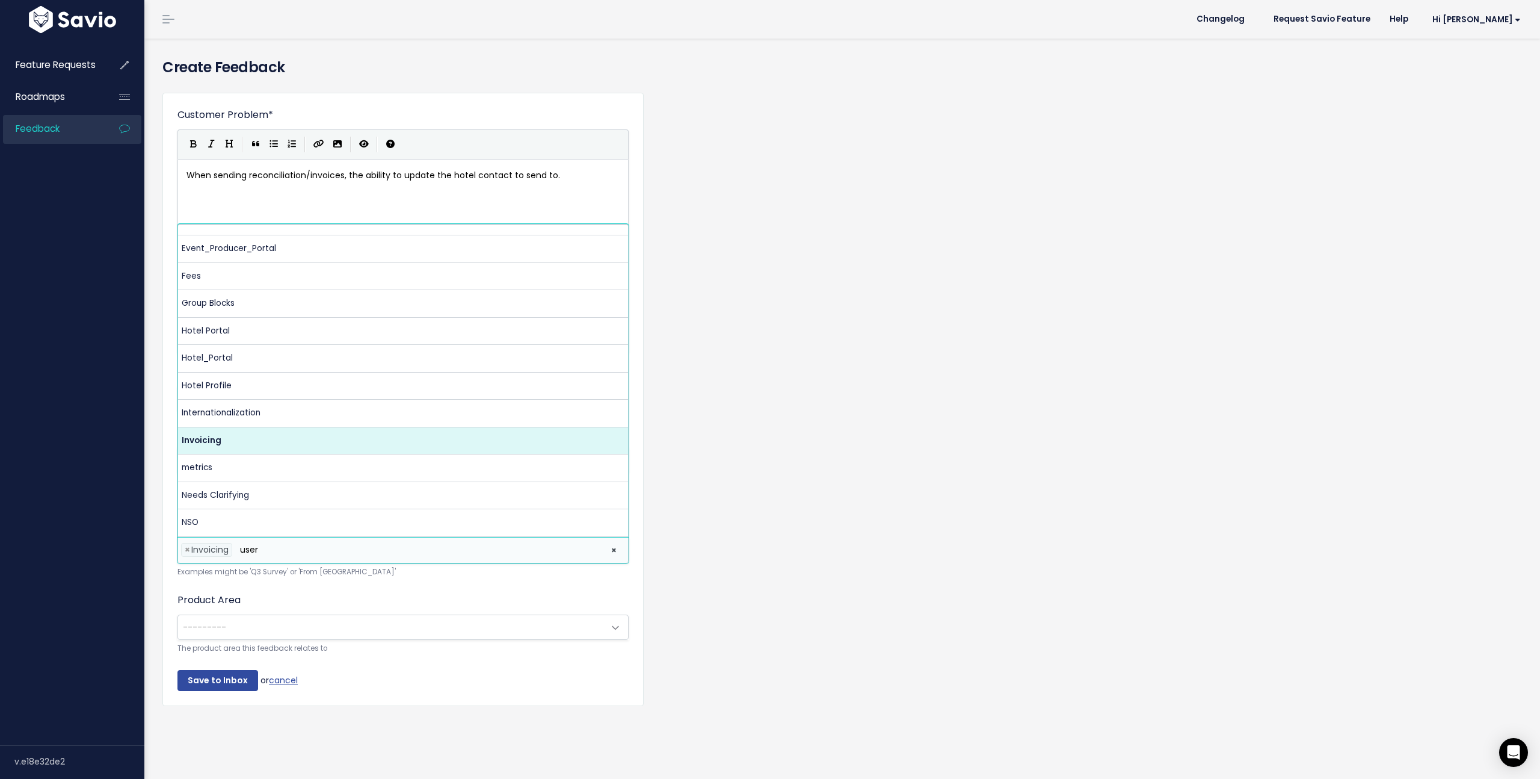
scroll to position [0, 0]
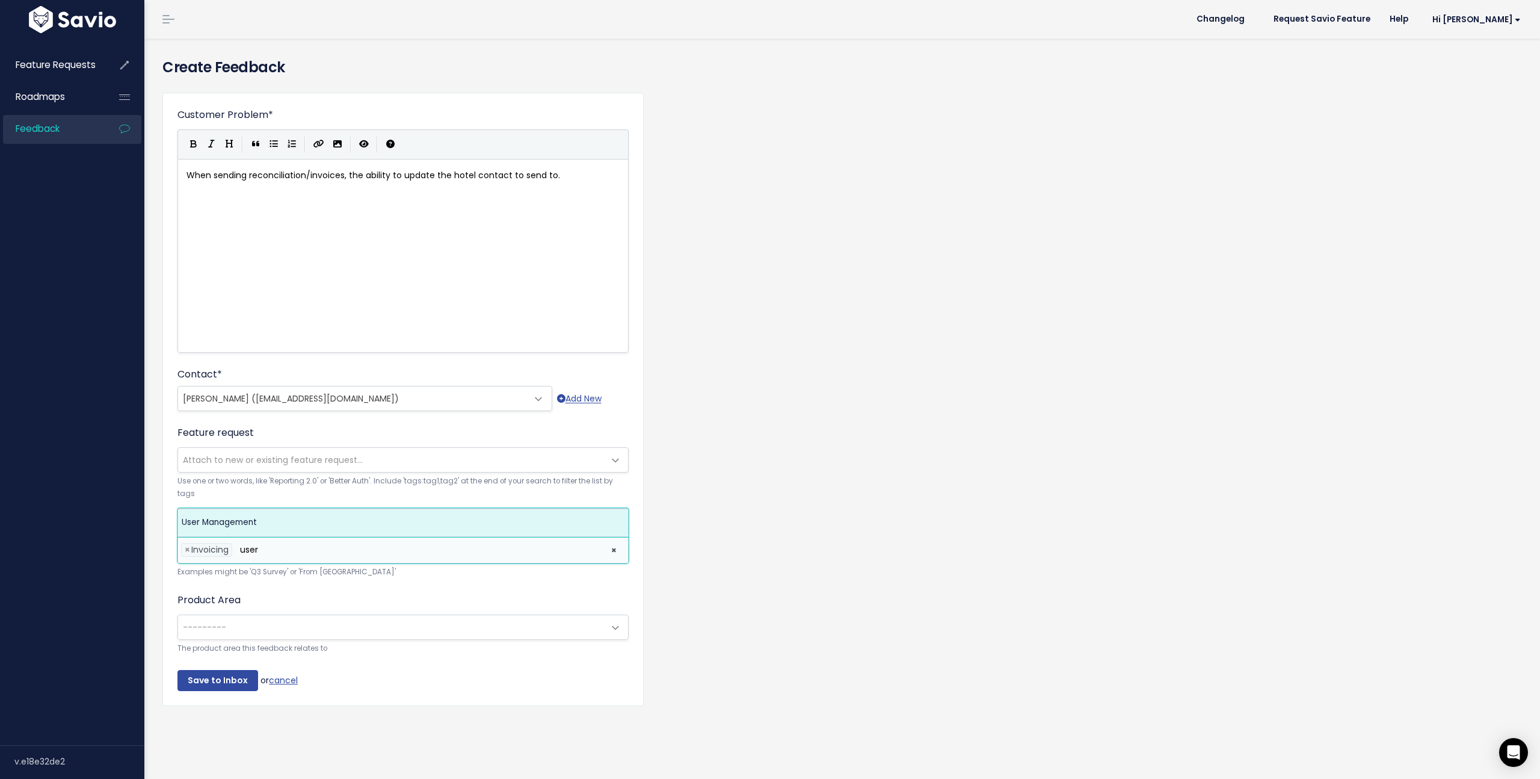
type input "user"
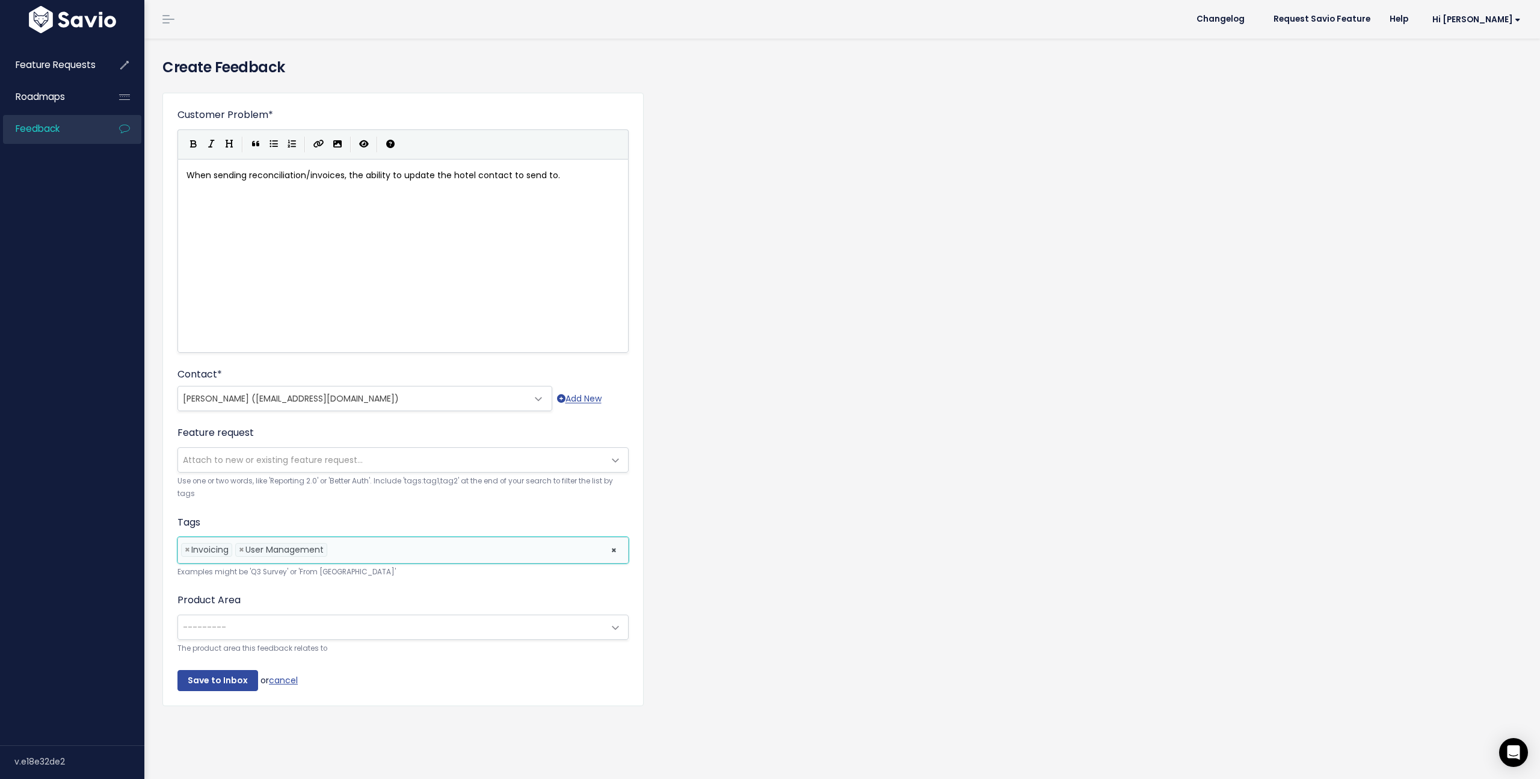
click at [223, 627] on span "---------" at bounding box center [204, 627] width 43 height 12
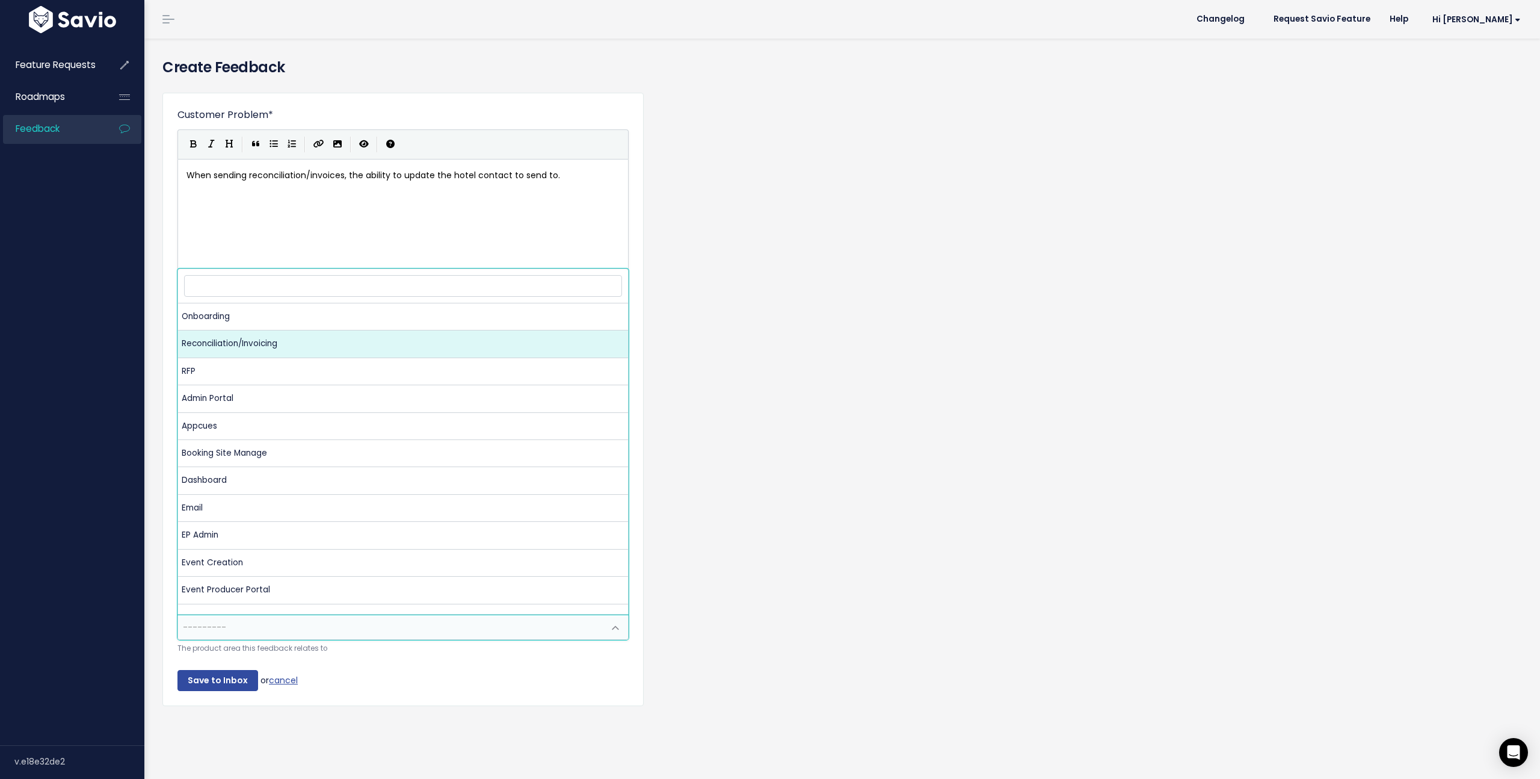
select select "MAIN:BILLING"
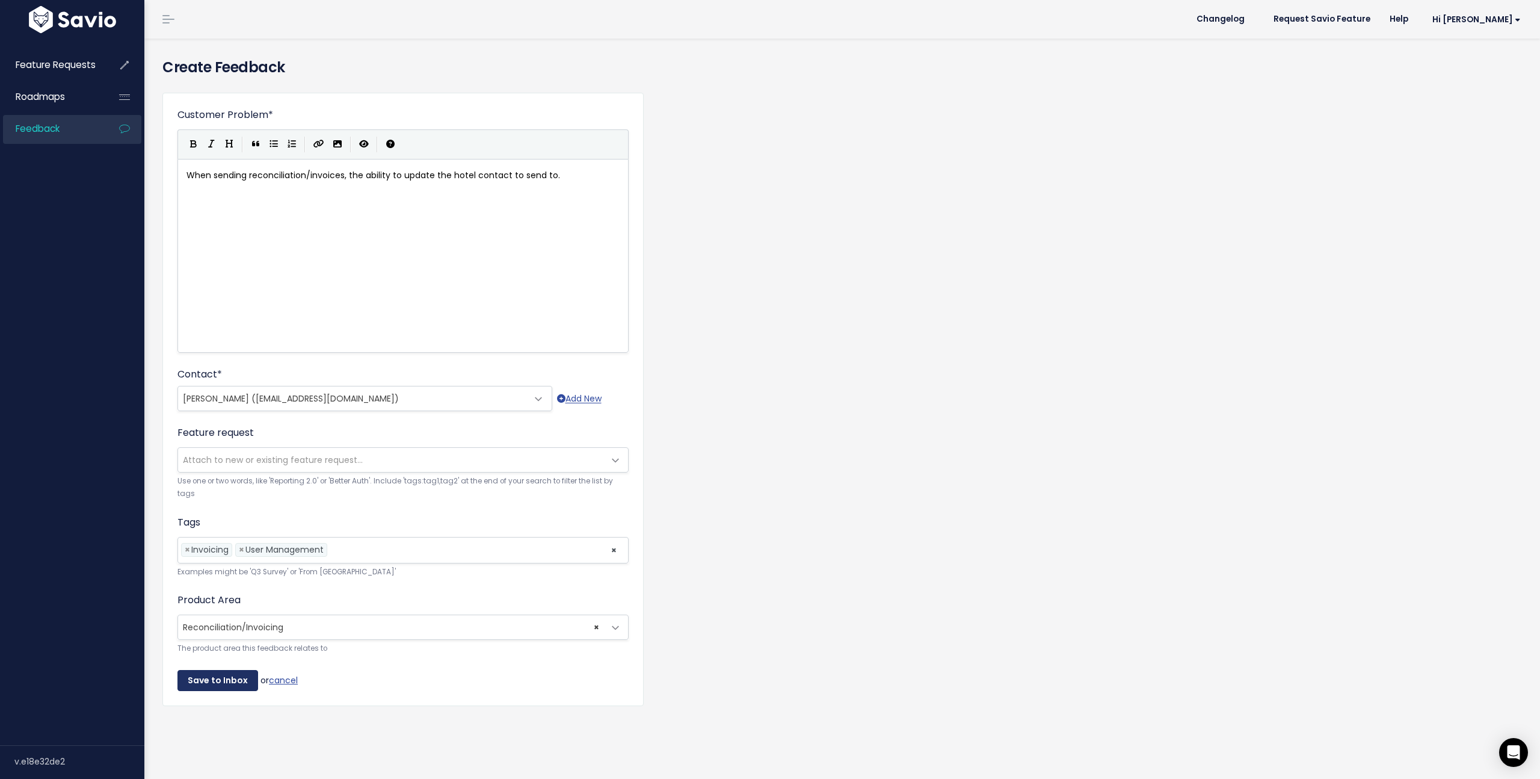
click at [216, 684] on input "Save to Inbox" at bounding box center [217, 681] width 81 height 22
